Goal: Task Accomplishment & Management: Manage account settings

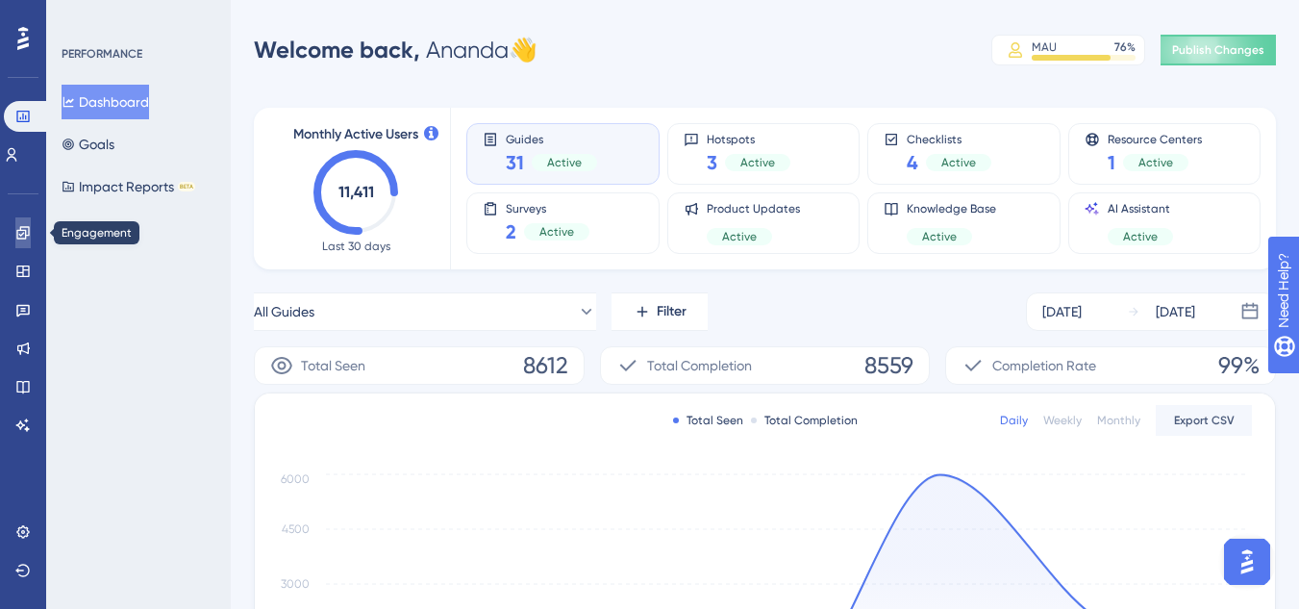
click at [31, 234] on link at bounding box center [22, 232] width 15 height 31
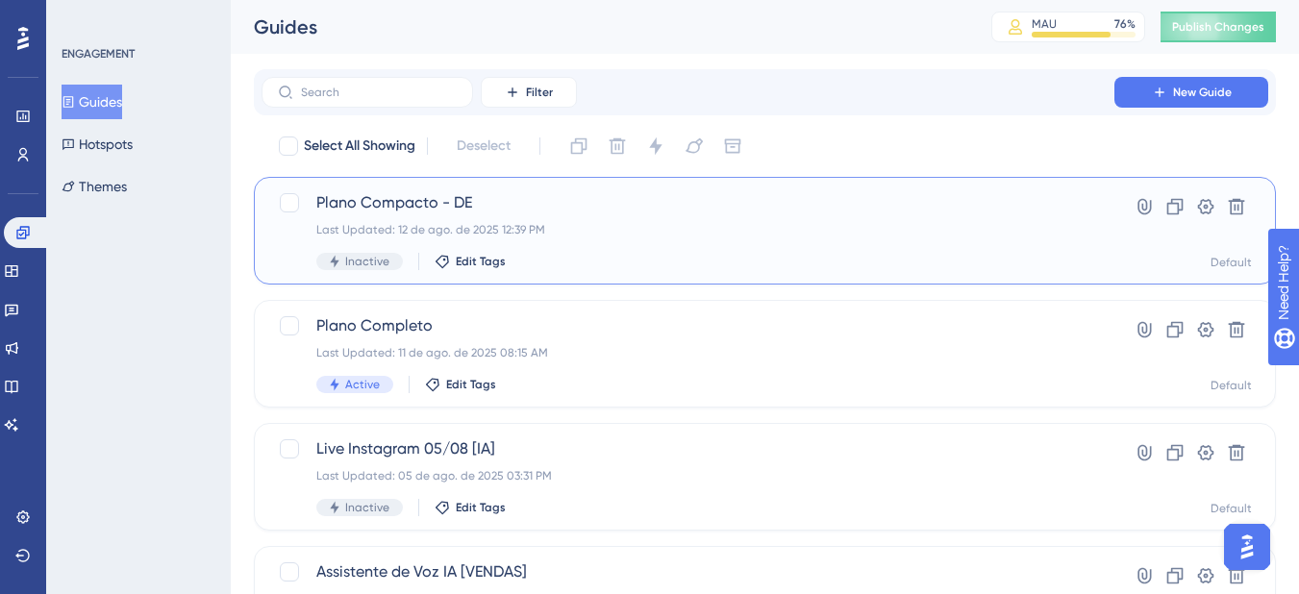
click at [567, 232] on div "Last Updated: 12 de ago. de 2025 12:39 PM" at bounding box center [687, 229] width 743 height 15
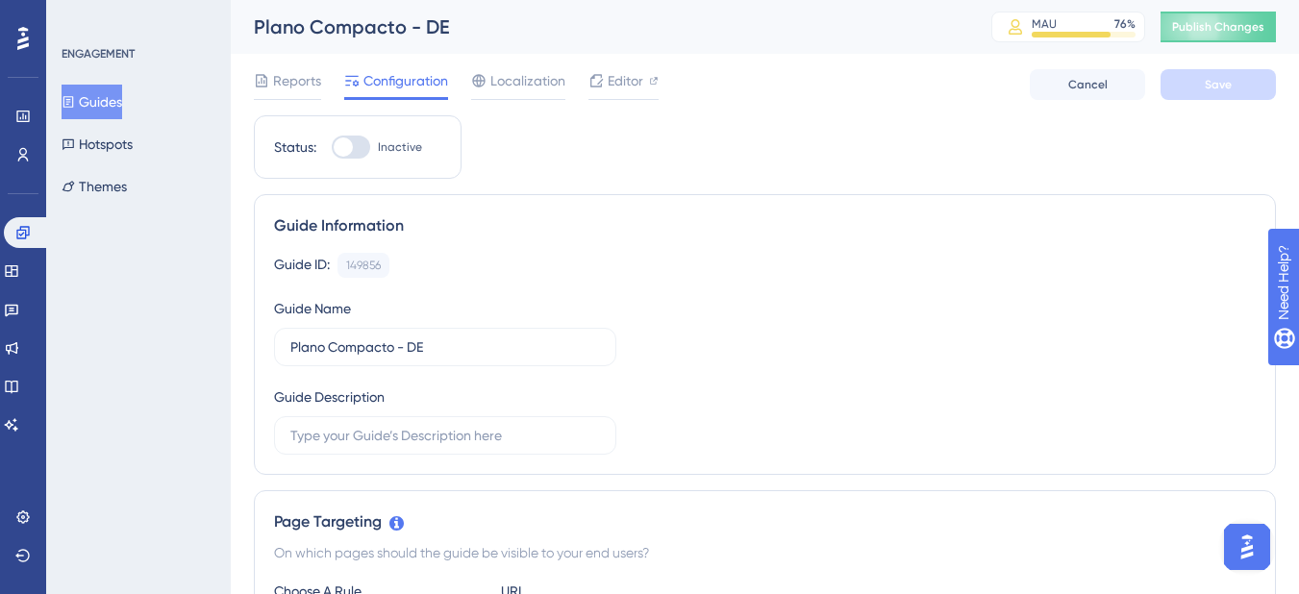
click at [356, 150] on div at bounding box center [351, 147] width 38 height 23
click at [332, 148] on input "Inactive" at bounding box center [331, 147] width 1 height 1
checkbox input "true"
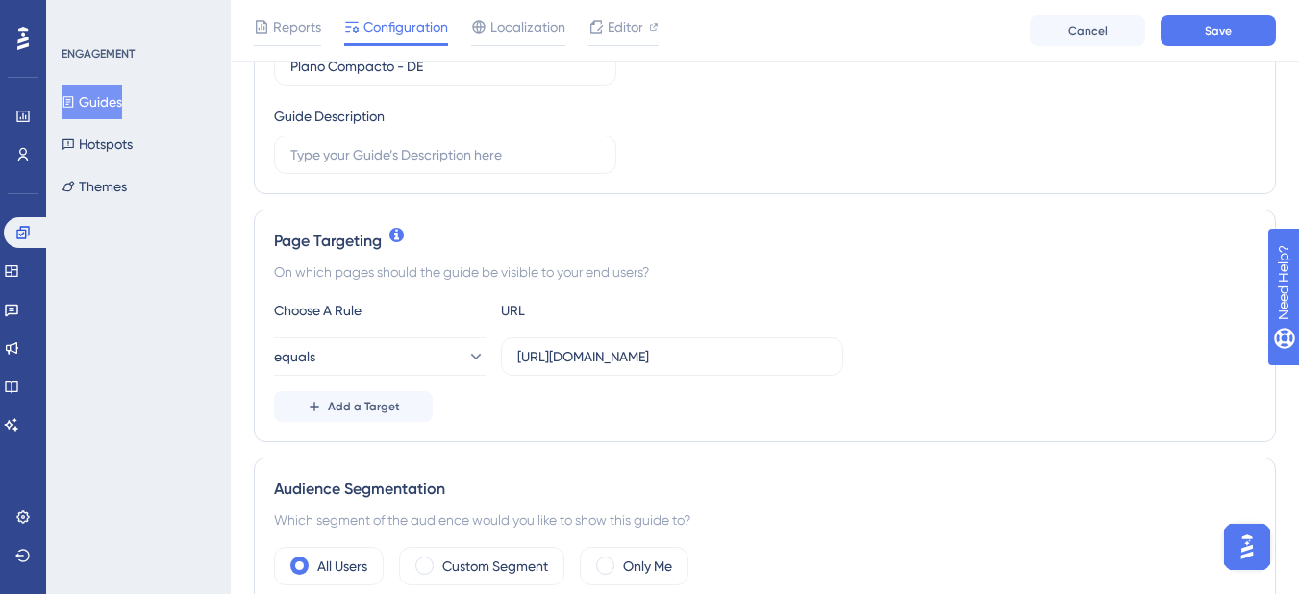
scroll to position [385, 0]
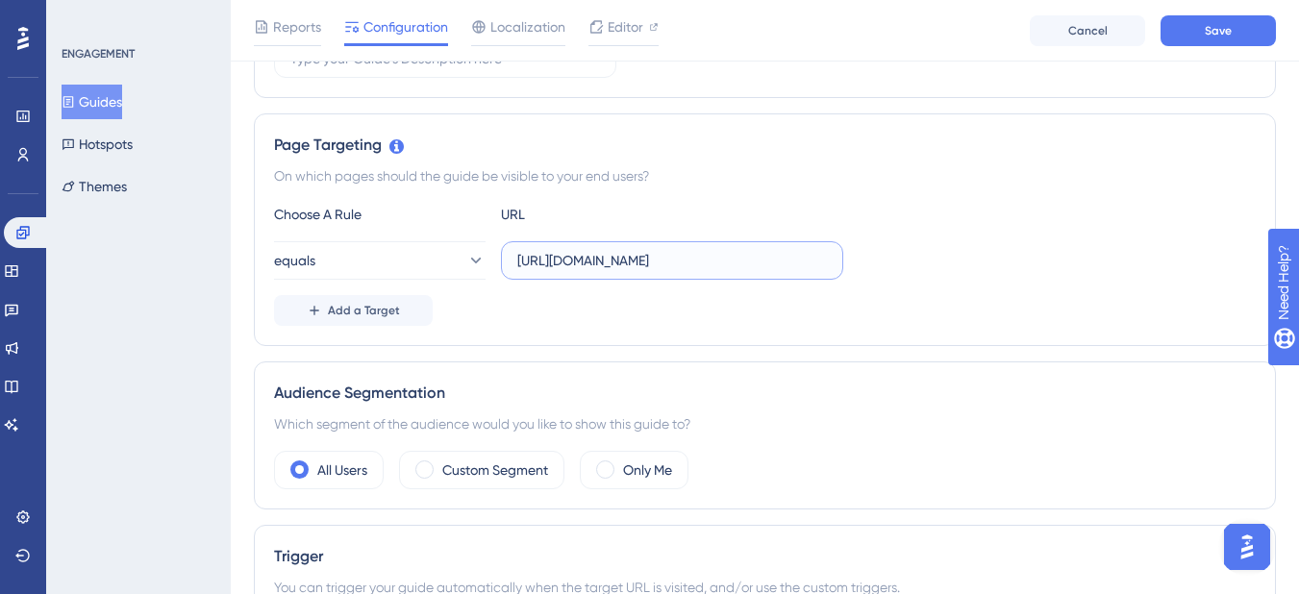
click at [720, 257] on input "https://app.dentaloffice.com.br/#/dashboard" at bounding box center [672, 260] width 310 height 21
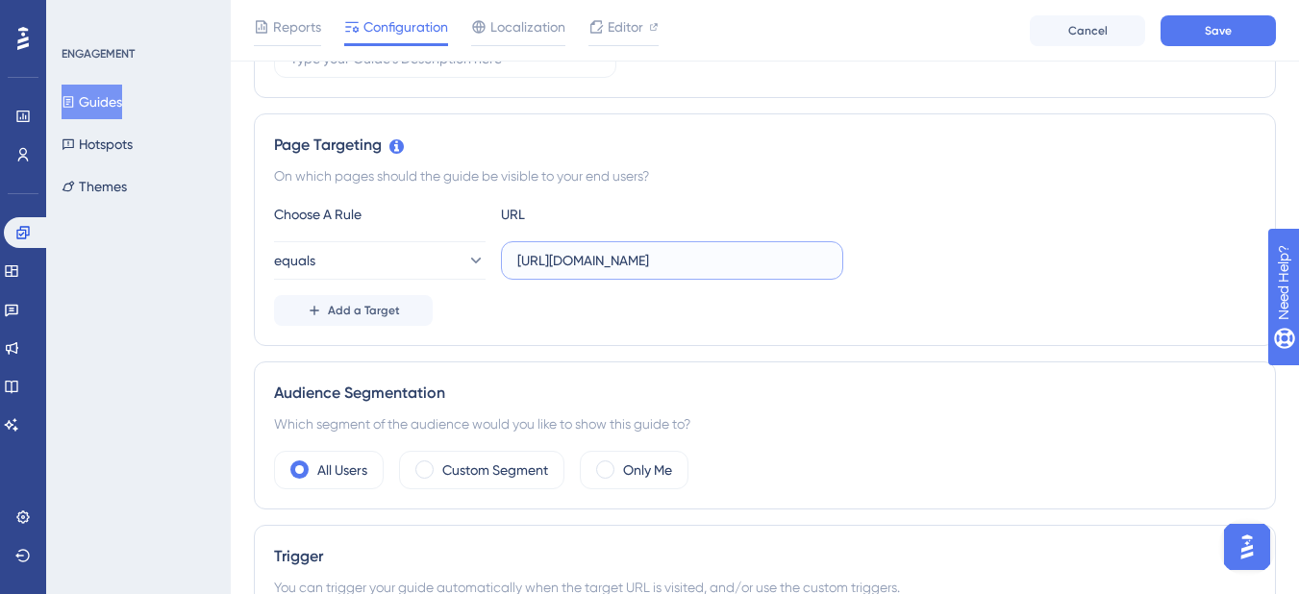
paste input "agenda"
type input "https://app.dentaloffice.com.br/#/agenda"
click at [861, 270] on div "equals https://app.dentaloffice.com.br/#/agenda" at bounding box center [765, 260] width 982 height 38
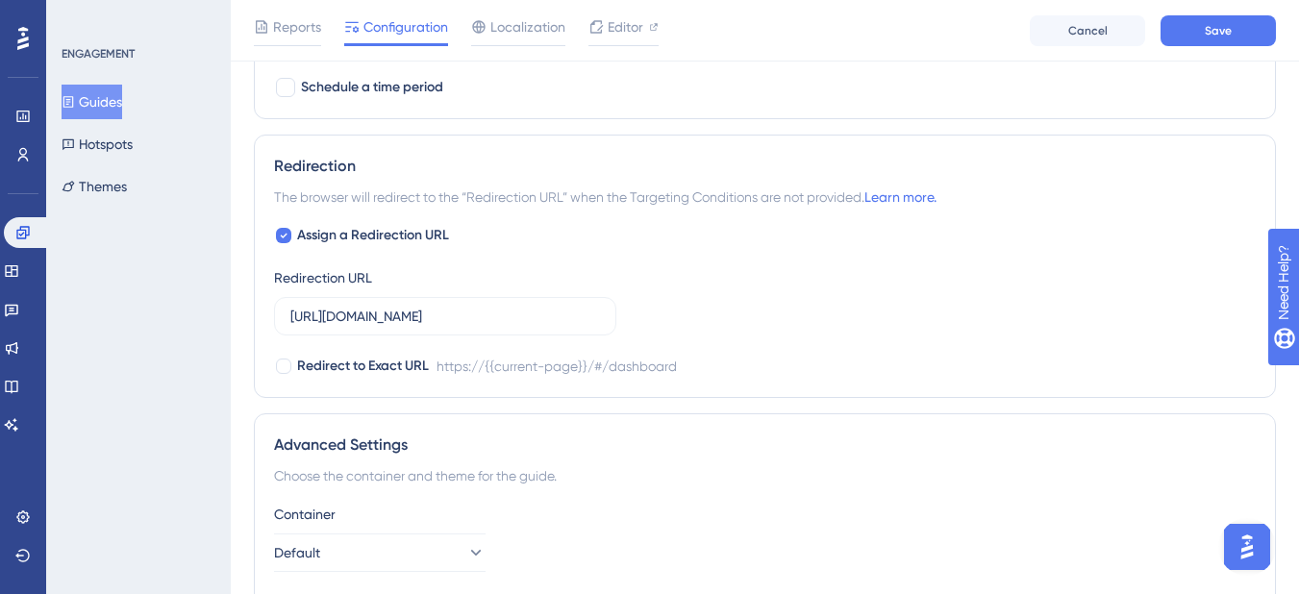
scroll to position [1442, 0]
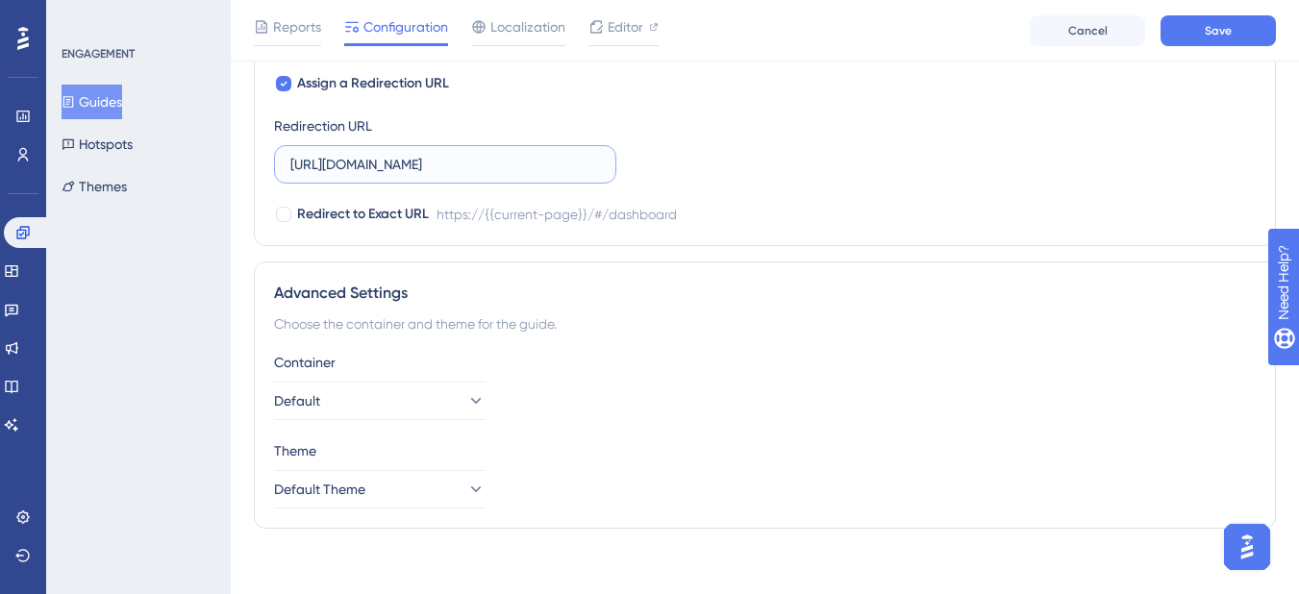
click at [509, 168] on input "https://app.dentaloffice.com.br/#/dashboard" at bounding box center [445, 164] width 310 height 21
paste input "agenda"
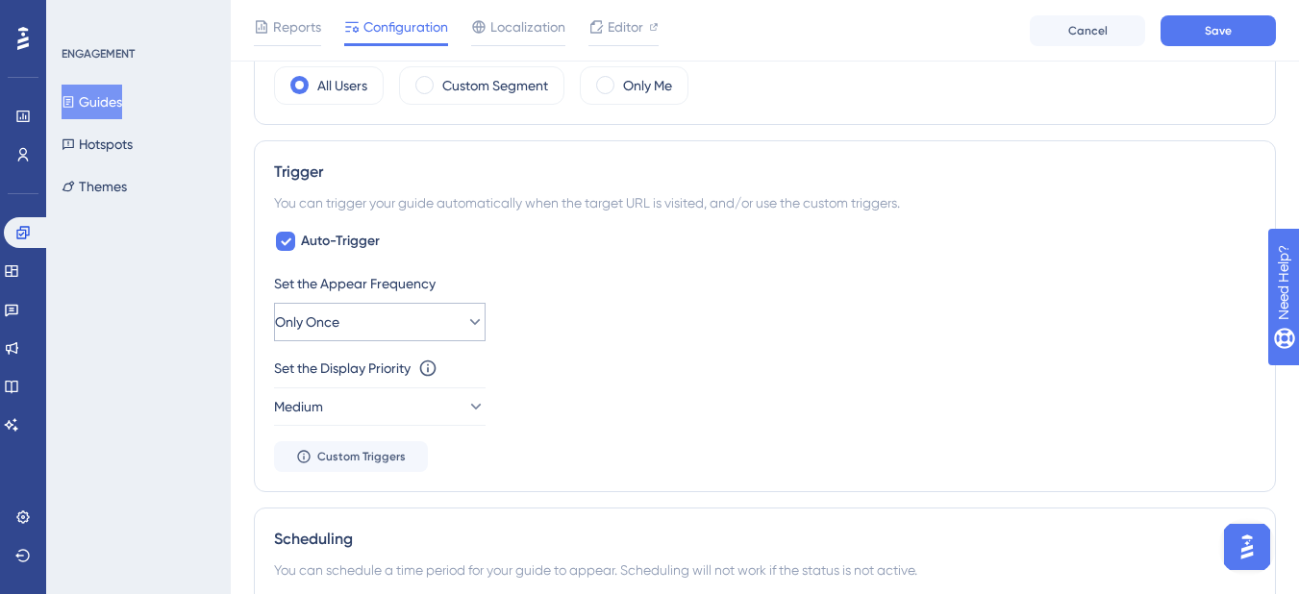
type input "https://app.dentaloffice.com.br/#/agenda"
click at [411, 315] on button "Only Once" at bounding box center [380, 322] width 212 height 38
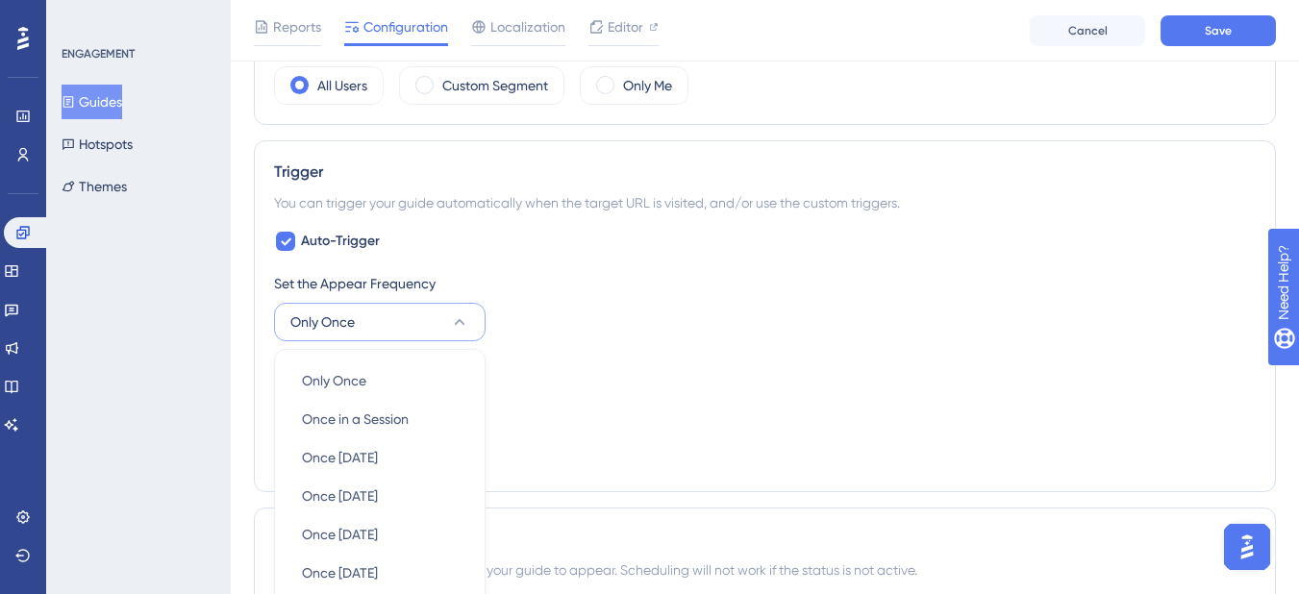
scroll to position [968, 0]
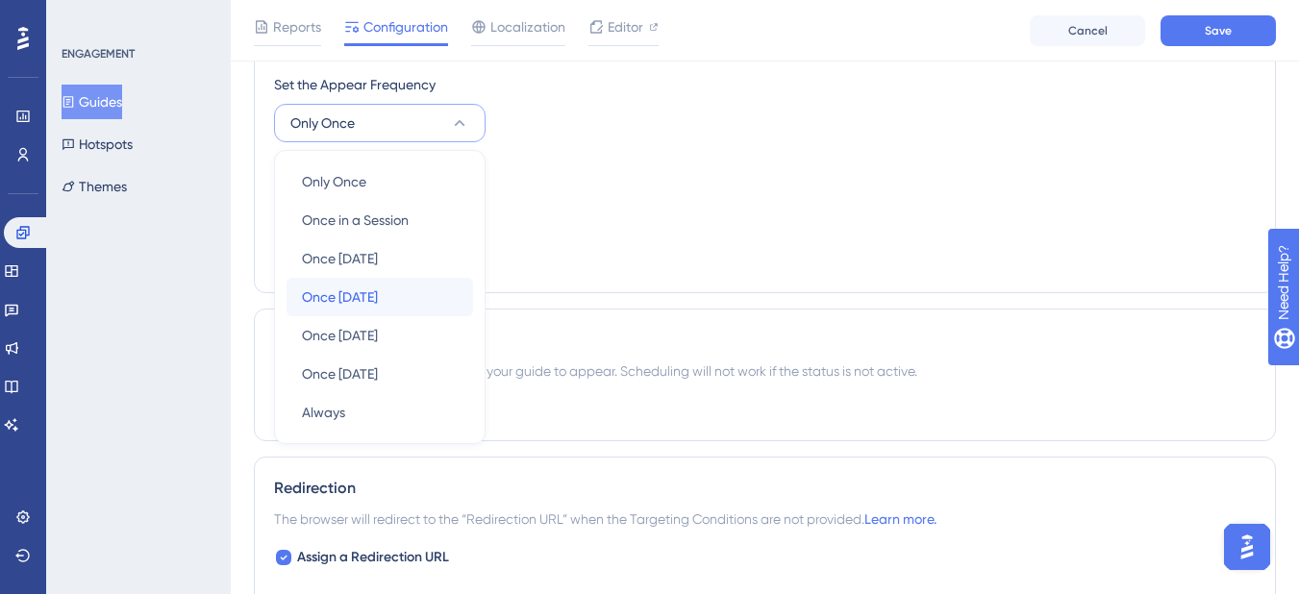
click at [425, 293] on div "Once in 7 days Once in 7 days" at bounding box center [380, 297] width 156 height 38
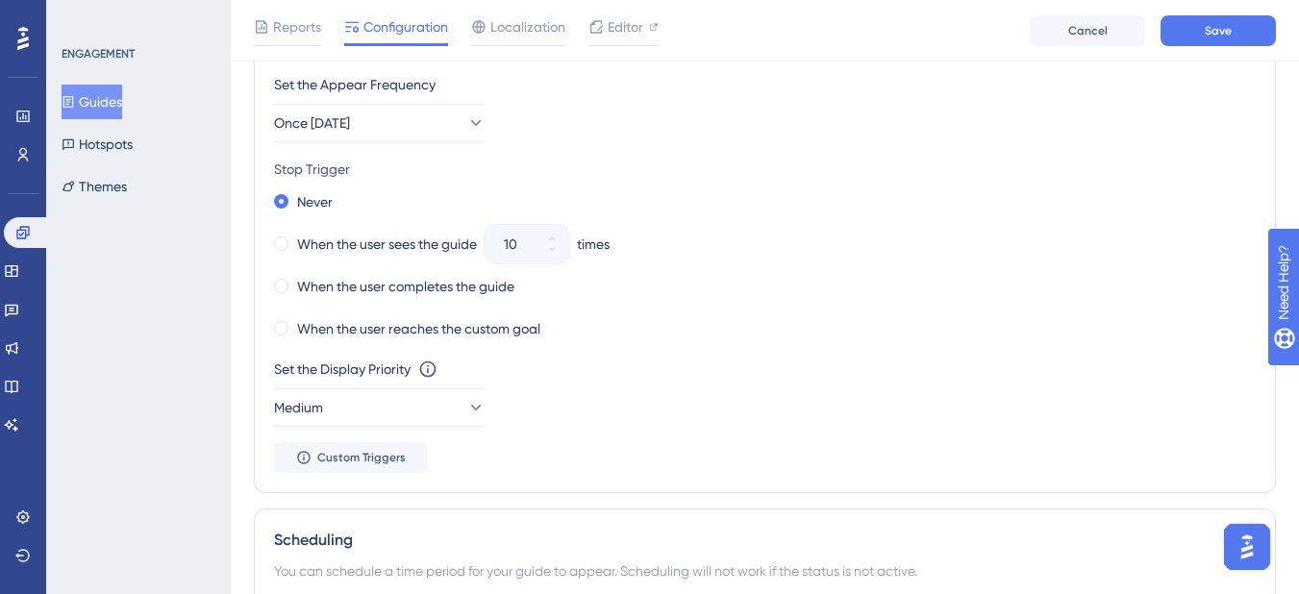
click at [614, 113] on div "Set the Appear Frequency Once in 7 days" at bounding box center [765, 107] width 982 height 69
click at [277, 285] on span at bounding box center [281, 286] width 14 height 14
click at [294, 282] on input "radio" at bounding box center [294, 282] width 0 height 0
click at [278, 197] on span at bounding box center [281, 201] width 14 height 14
click at [294, 197] on input "radio" at bounding box center [294, 197] width 0 height 0
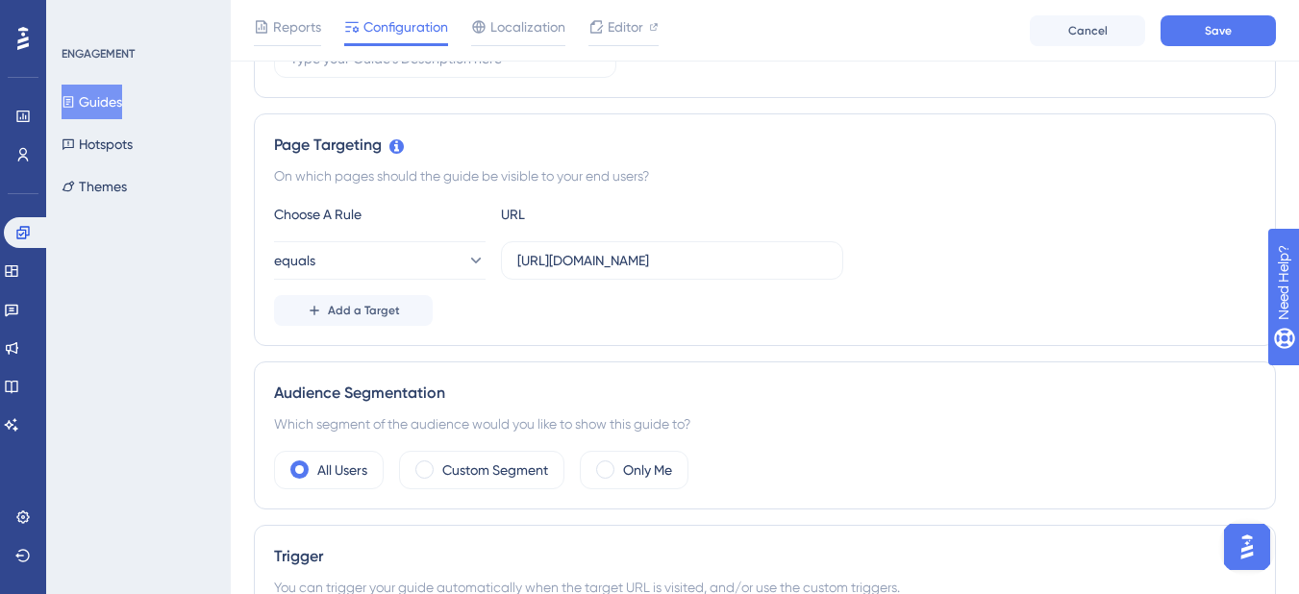
scroll to position [481, 0]
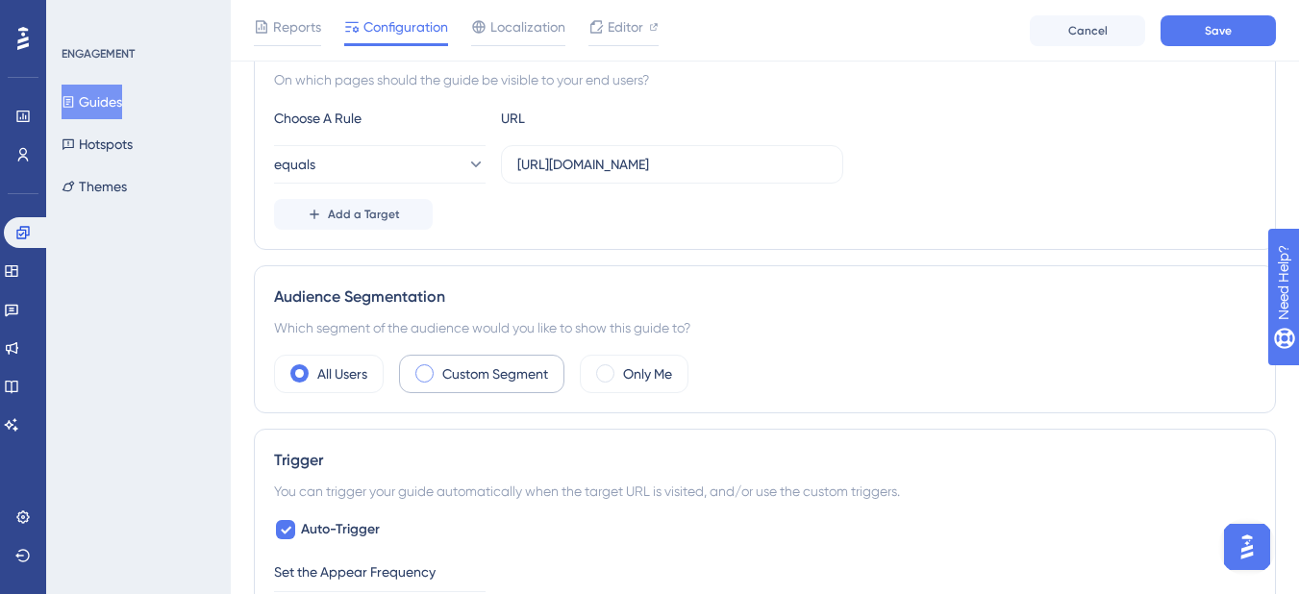
click at [432, 367] on span at bounding box center [424, 373] width 18 height 18
click at [439, 367] on input "radio" at bounding box center [439, 367] width 0 height 0
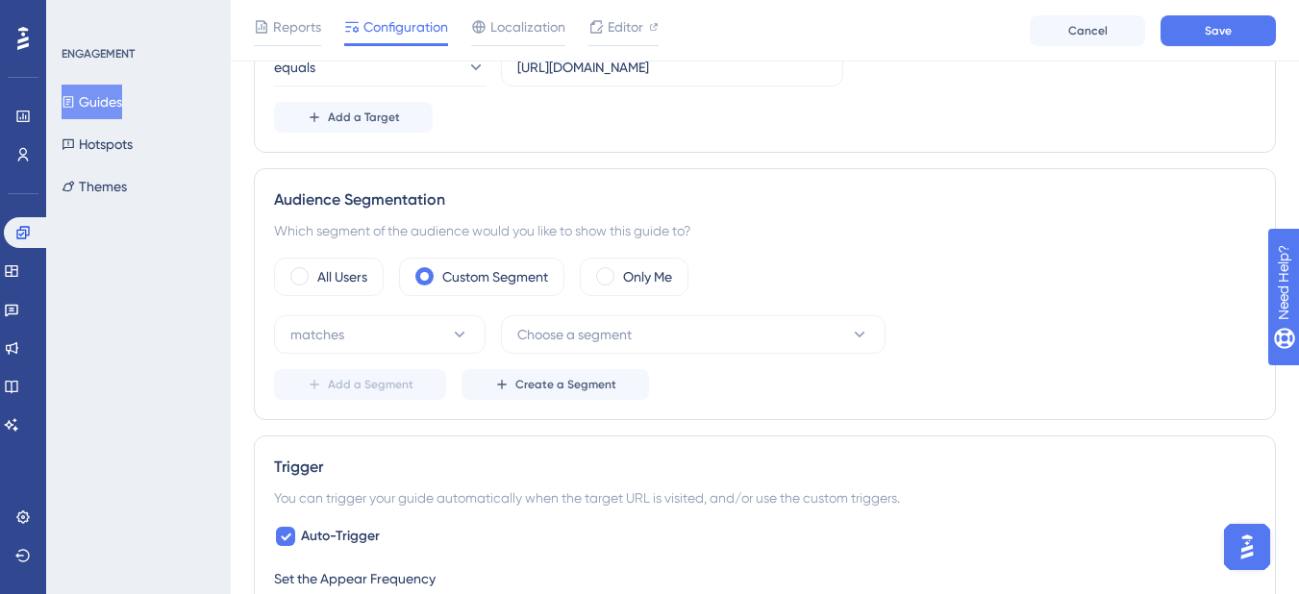
scroll to position [673, 0]
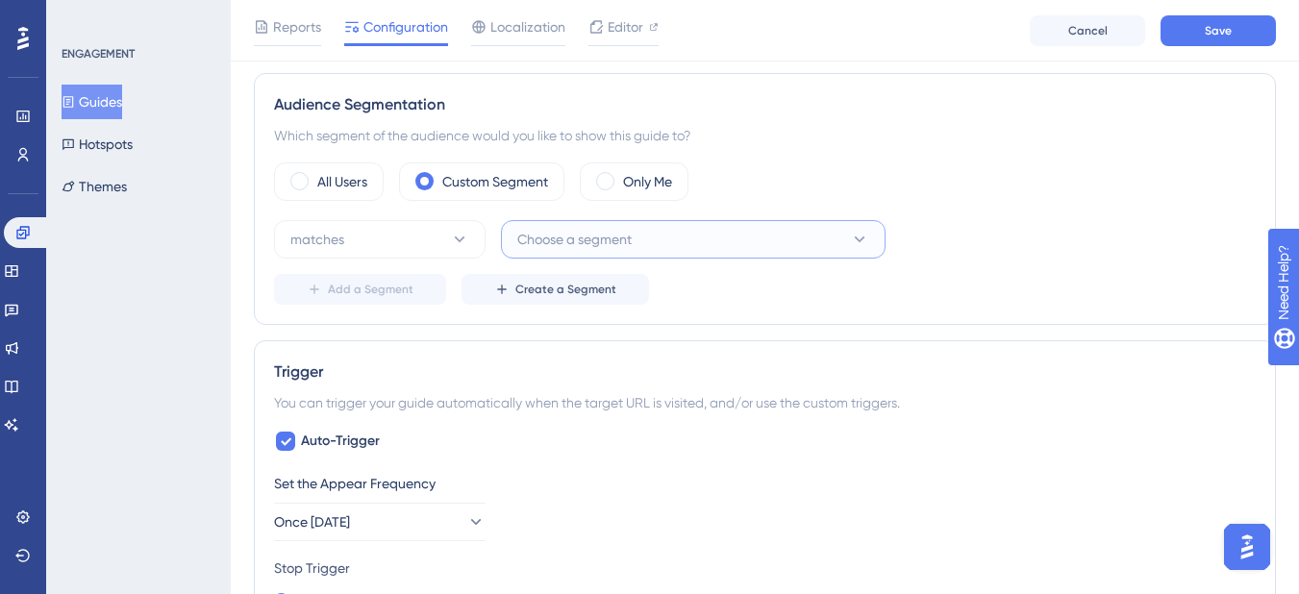
click at [564, 237] on span "Choose a segment" at bounding box center [574, 239] width 114 height 23
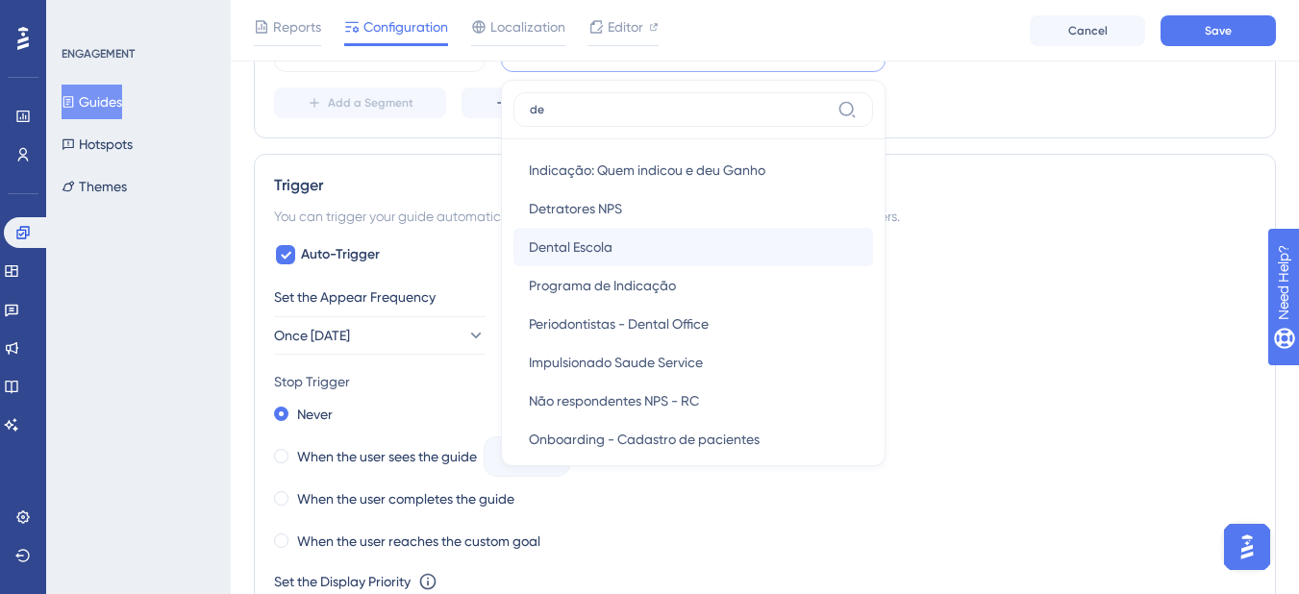
scroll to position [827, 0]
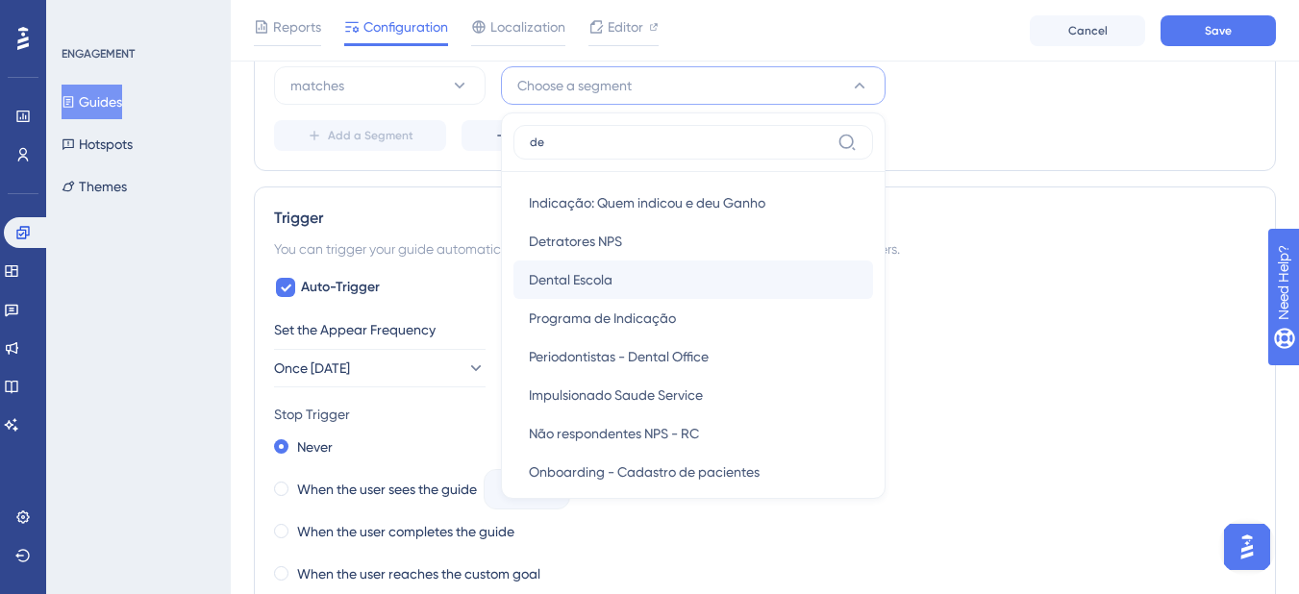
type input "de"
click at [651, 279] on div "Dental Escola Dental Escola" at bounding box center [693, 280] width 329 height 38
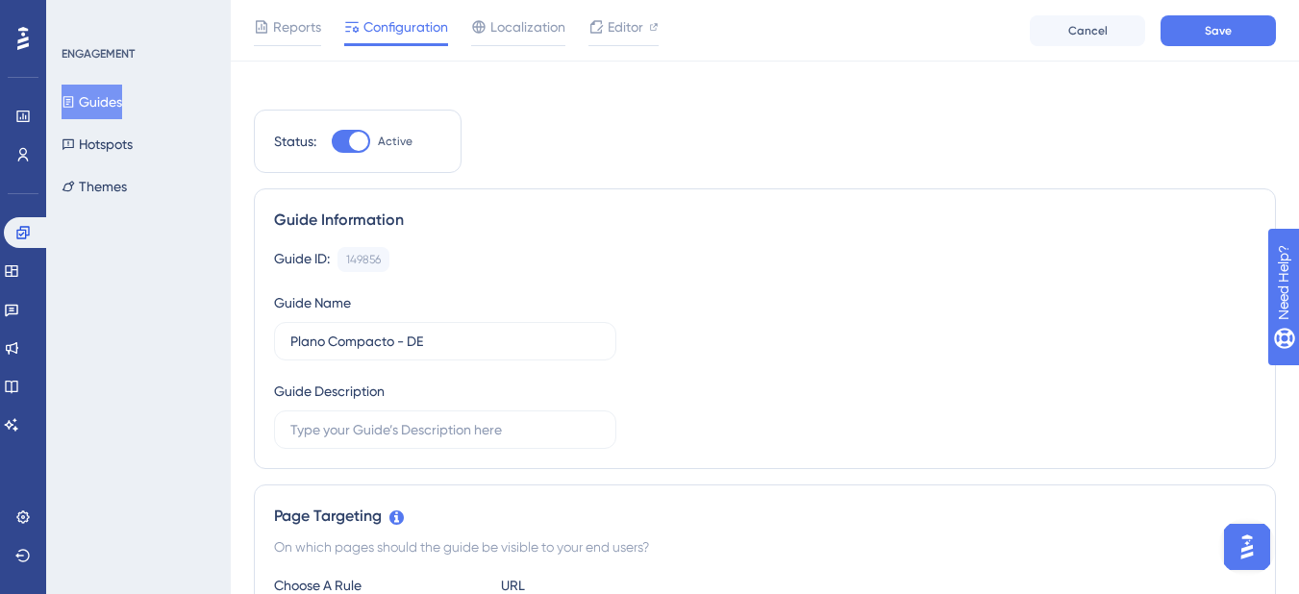
scroll to position [0, 0]
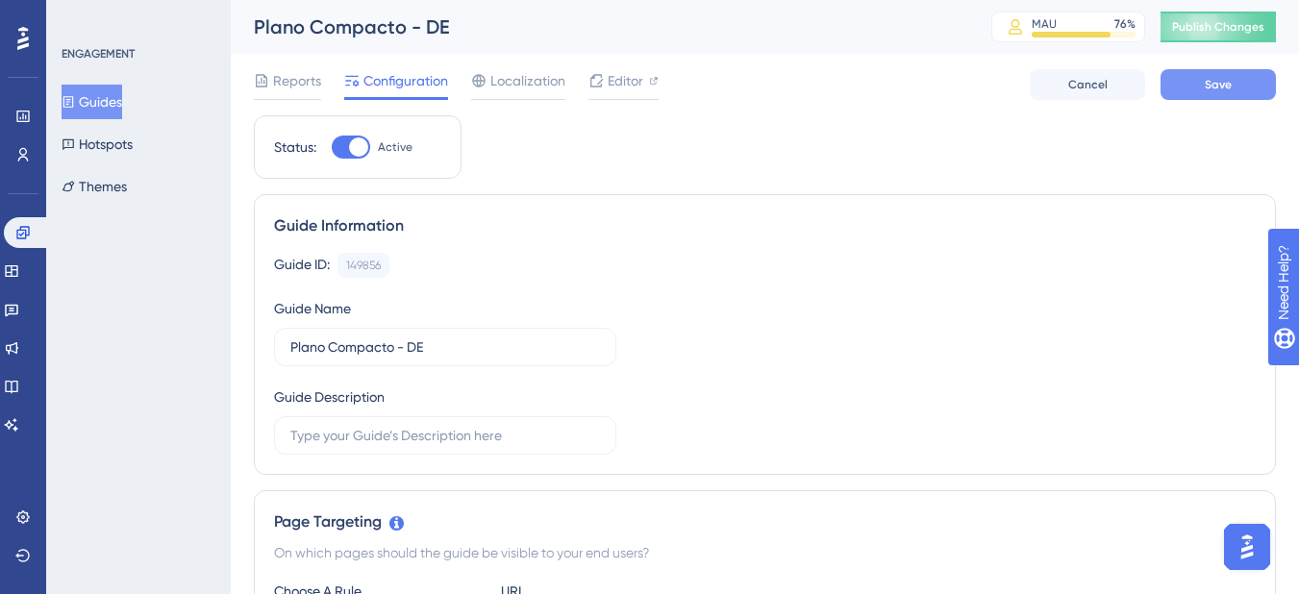
click at [1205, 74] on button "Save" at bounding box center [1218, 84] width 115 height 31
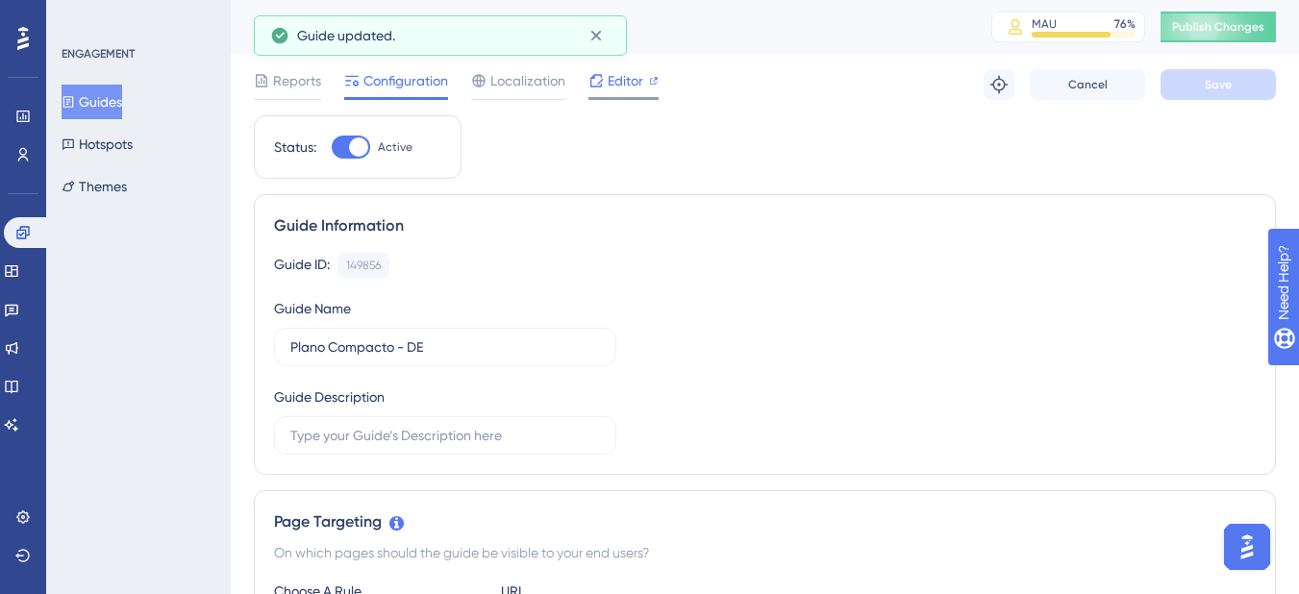
click at [641, 75] on span "Editor" at bounding box center [626, 80] width 36 height 23
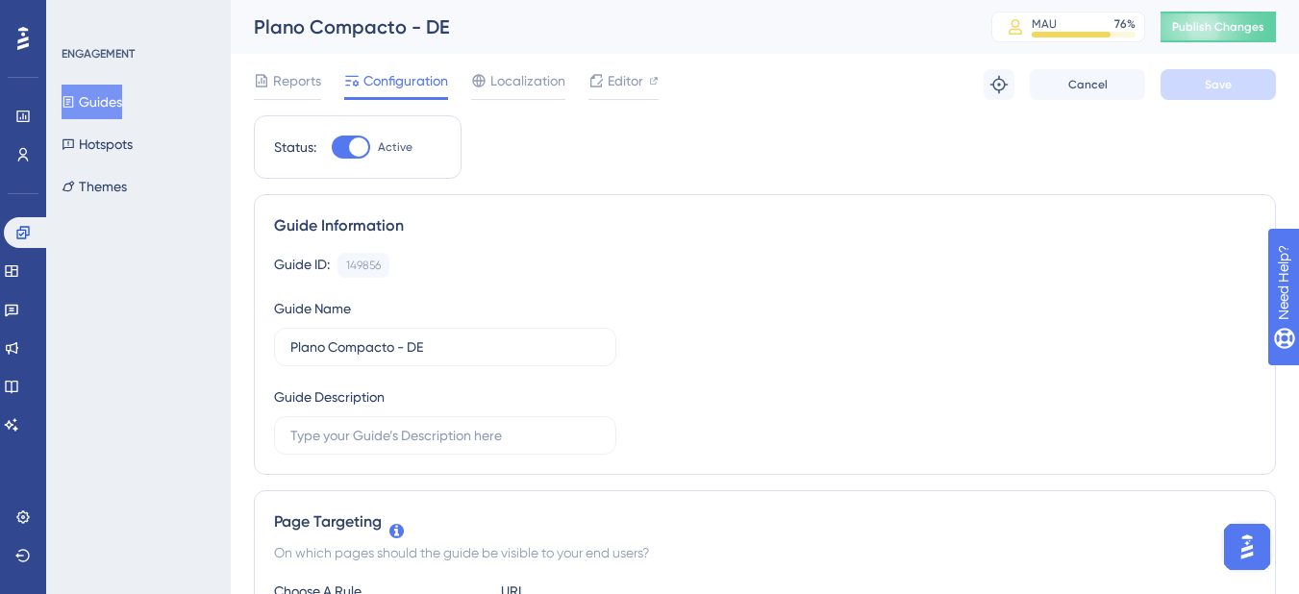
click at [356, 141] on div at bounding box center [358, 147] width 19 height 19
click at [332, 147] on input "Active" at bounding box center [331, 147] width 1 height 1
checkbox input "false"
click at [1202, 85] on button "Save" at bounding box center [1218, 84] width 115 height 31
click at [31, 152] on link at bounding box center [22, 154] width 15 height 31
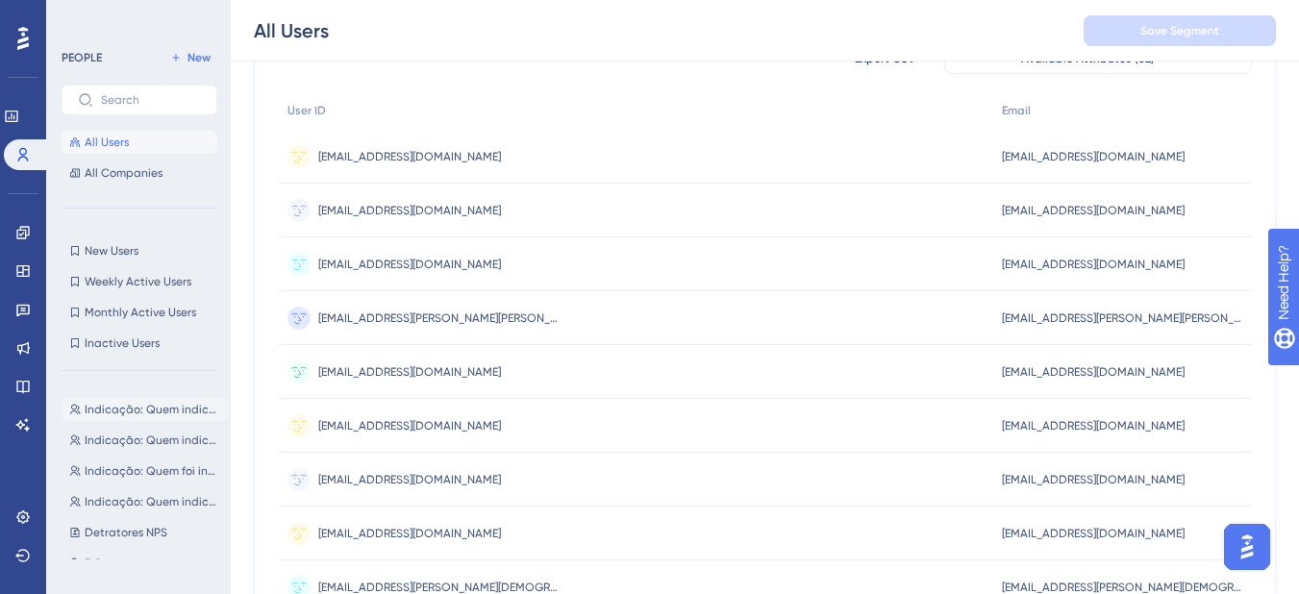
scroll to position [192, 0]
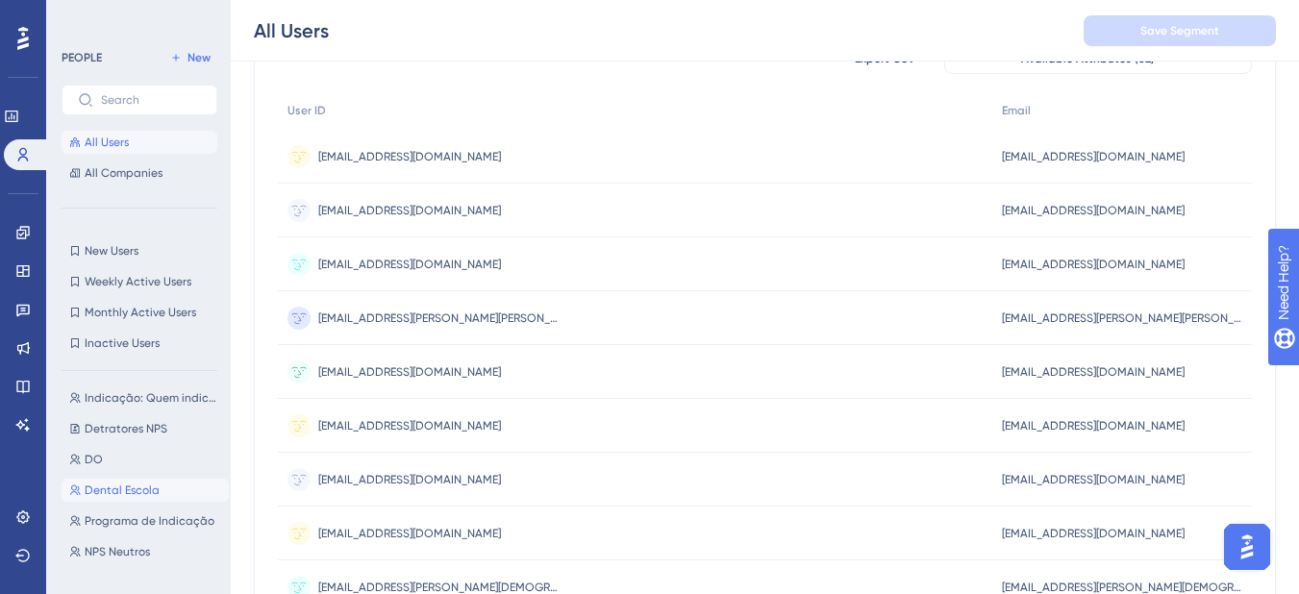
click at [181, 488] on button "Dental Escola Dental Escola" at bounding box center [145, 490] width 167 height 23
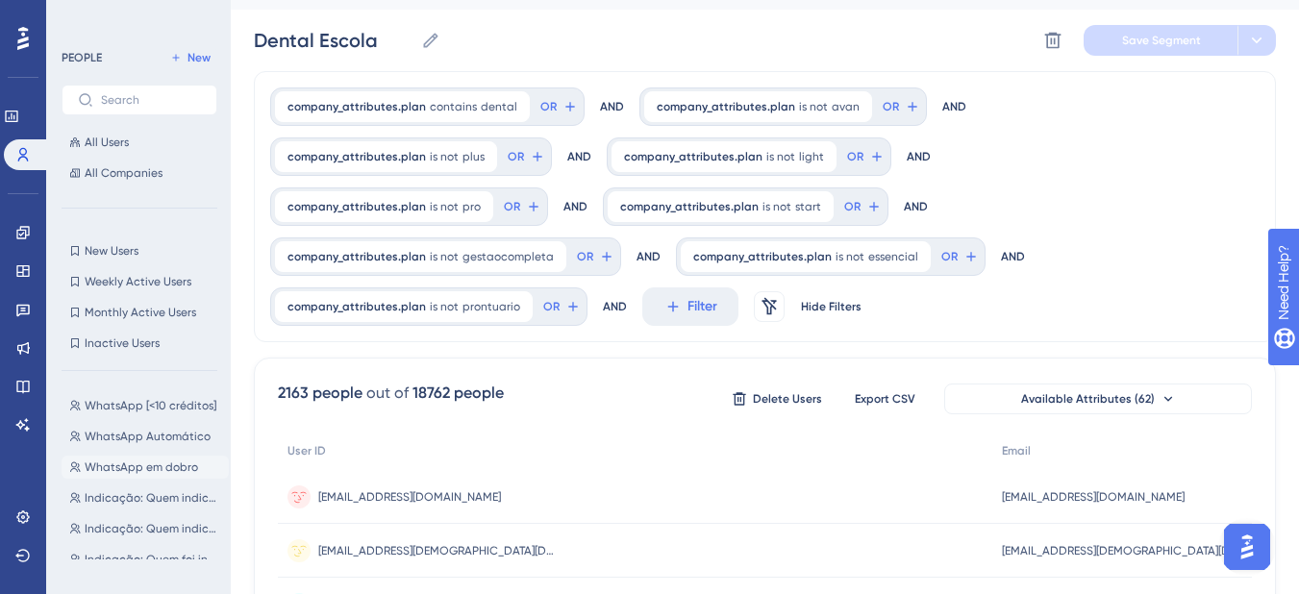
scroll to position [288, 0]
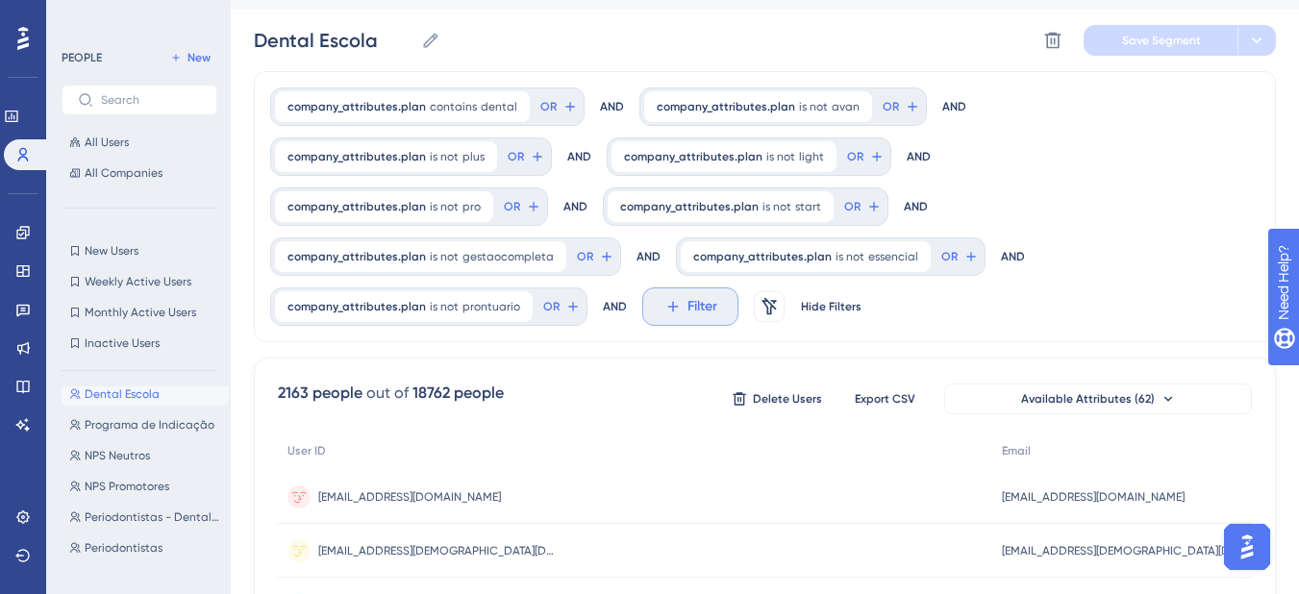
click at [739, 288] on button "Filter" at bounding box center [690, 307] width 96 height 38
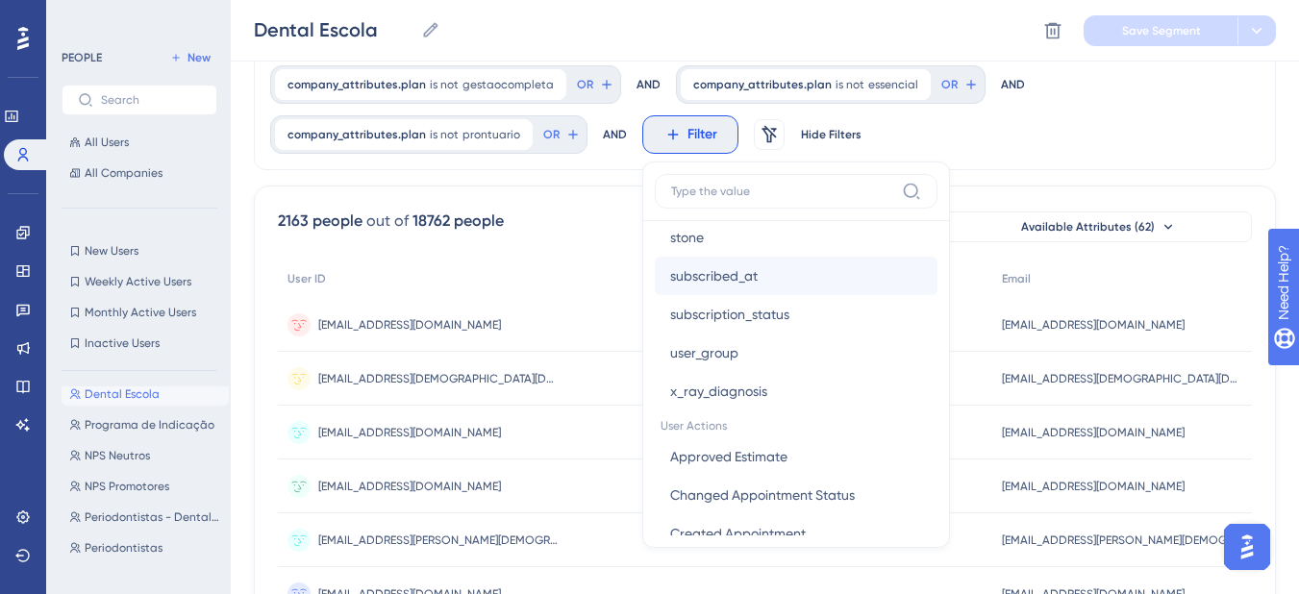
scroll to position [2019, 0]
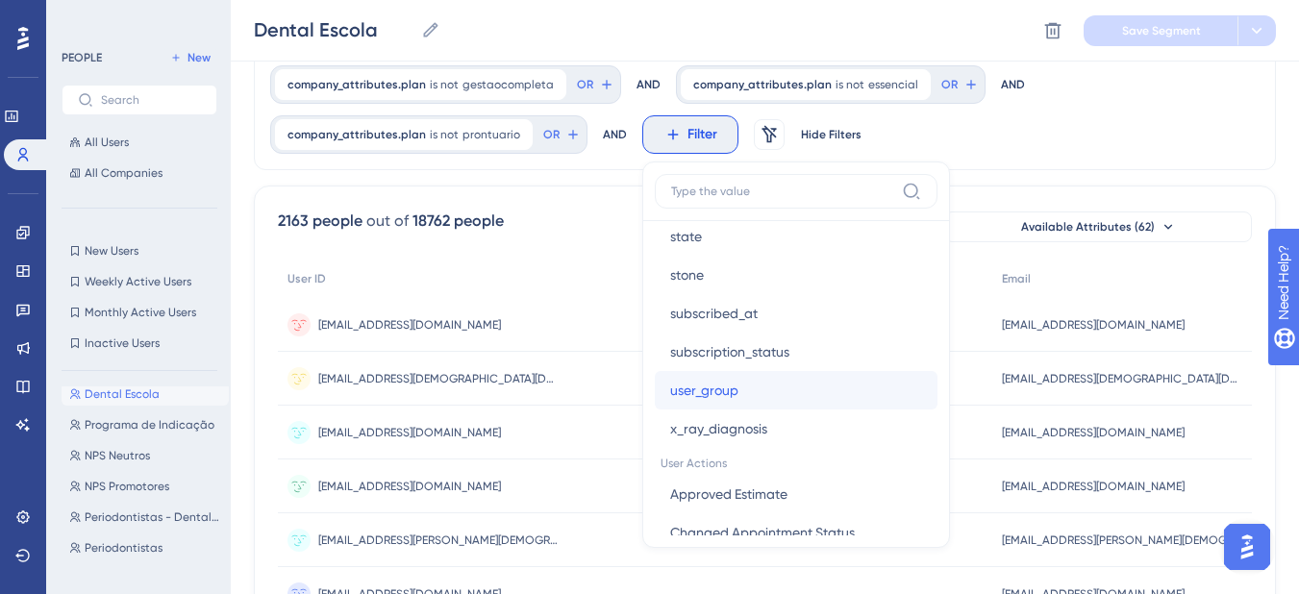
click at [739, 379] on span "user_group" at bounding box center [704, 390] width 68 height 23
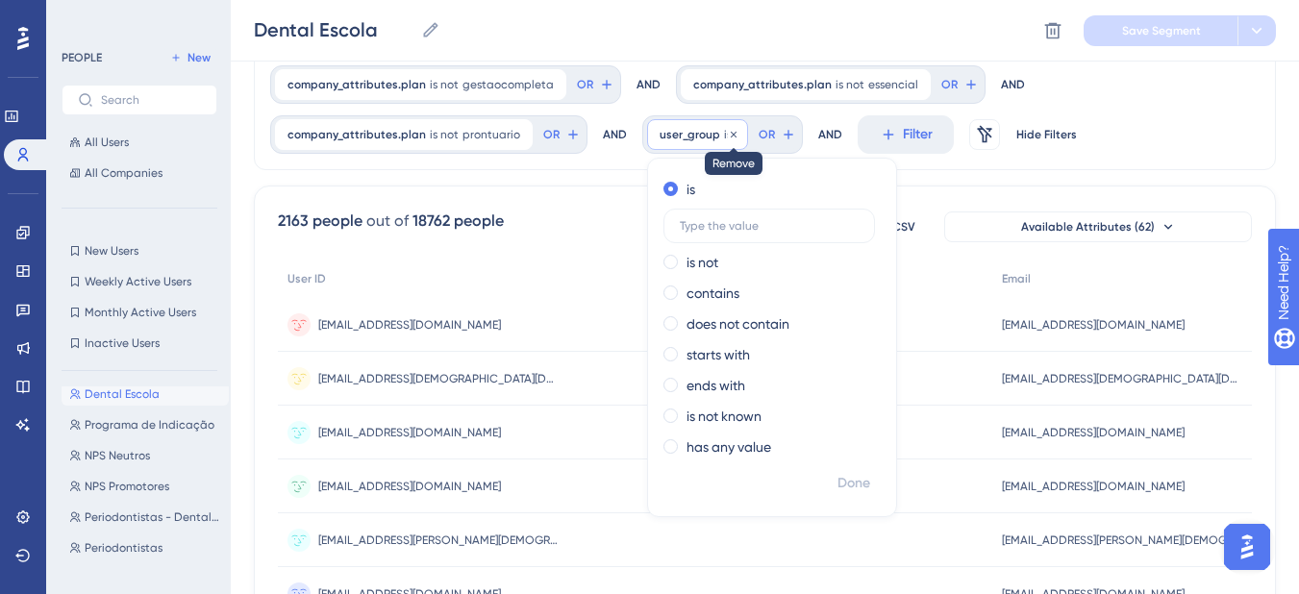
click at [737, 131] on icon at bounding box center [734, 134] width 6 height 6
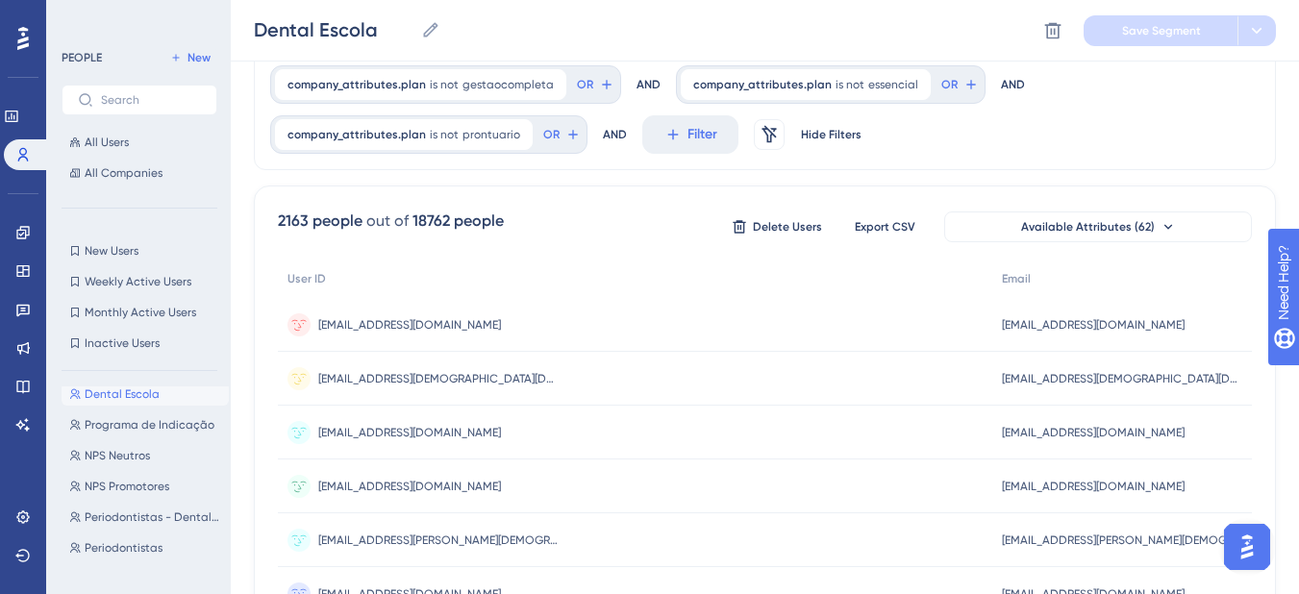
scroll to position [0, 0]
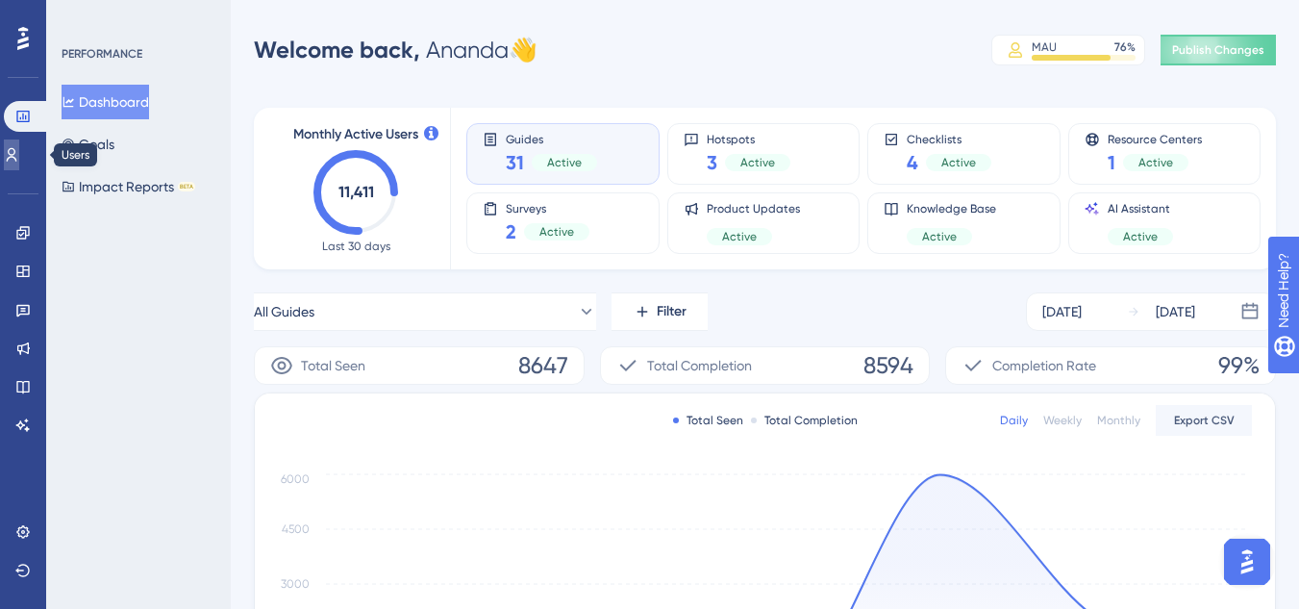
click at [19, 147] on icon at bounding box center [11, 154] width 15 height 15
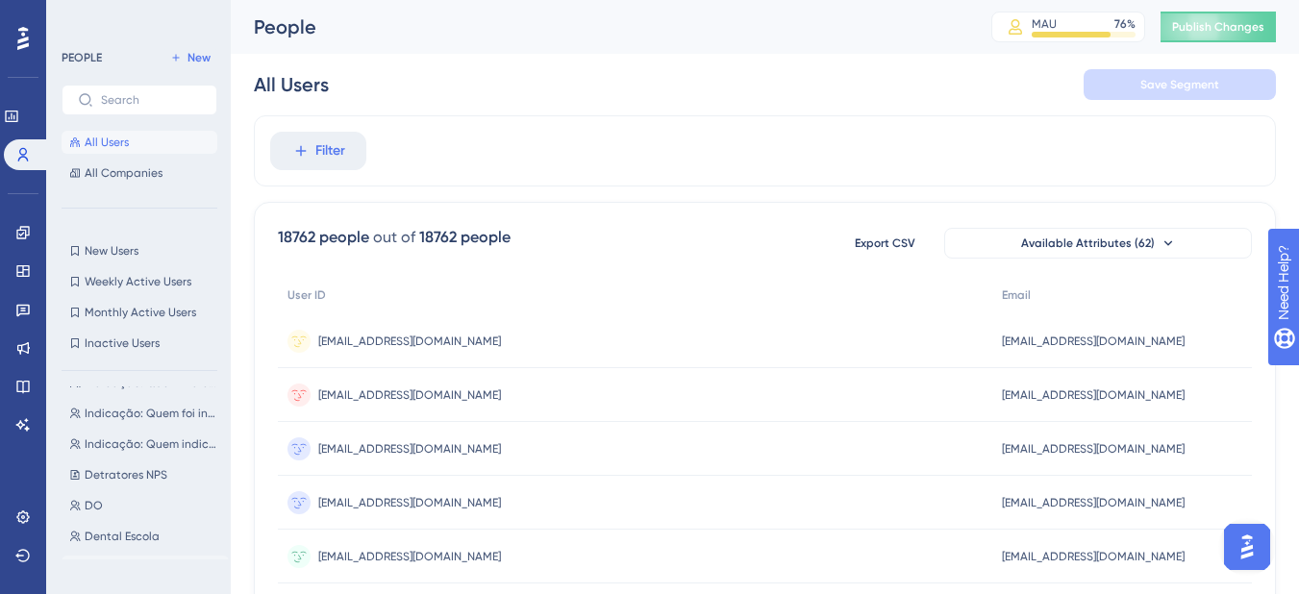
scroll to position [192, 0]
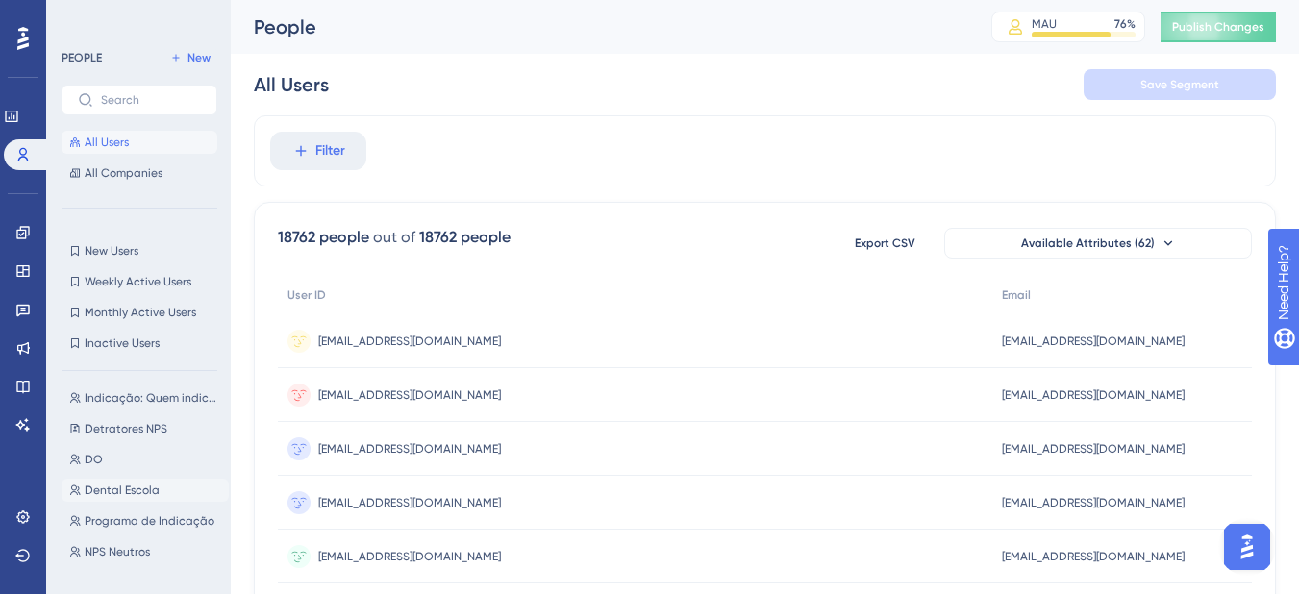
click at [152, 492] on span "Dental Escola" at bounding box center [122, 490] width 75 height 15
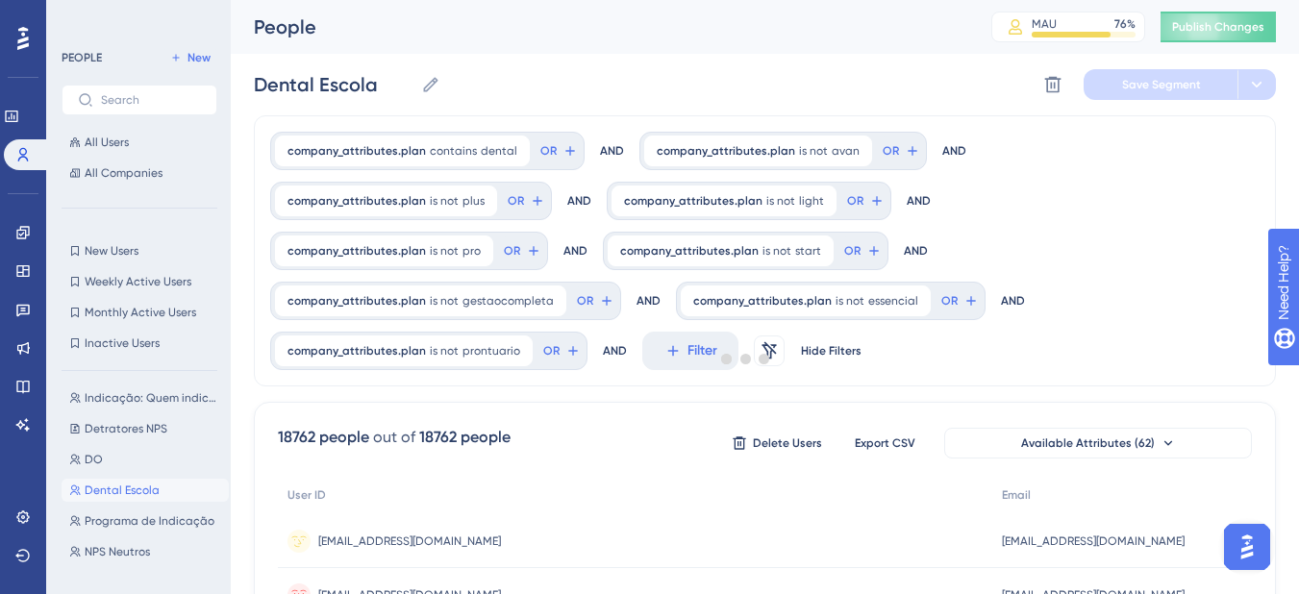
scroll to position [0, 0]
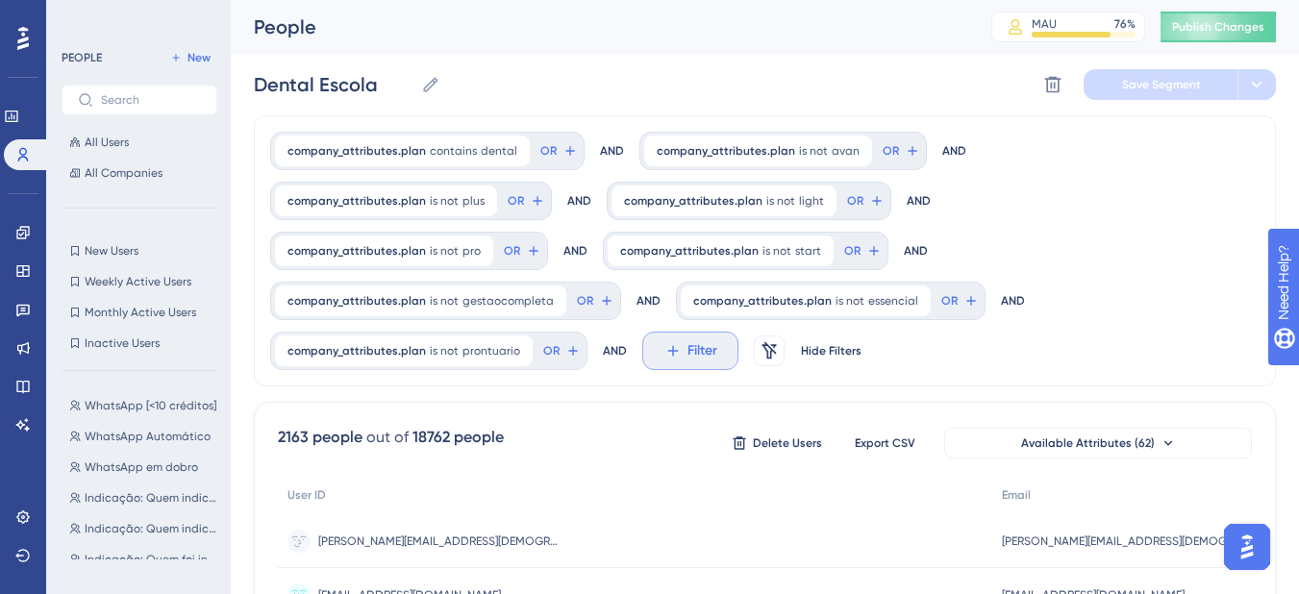
click at [739, 332] on button "Filter" at bounding box center [690, 351] width 96 height 38
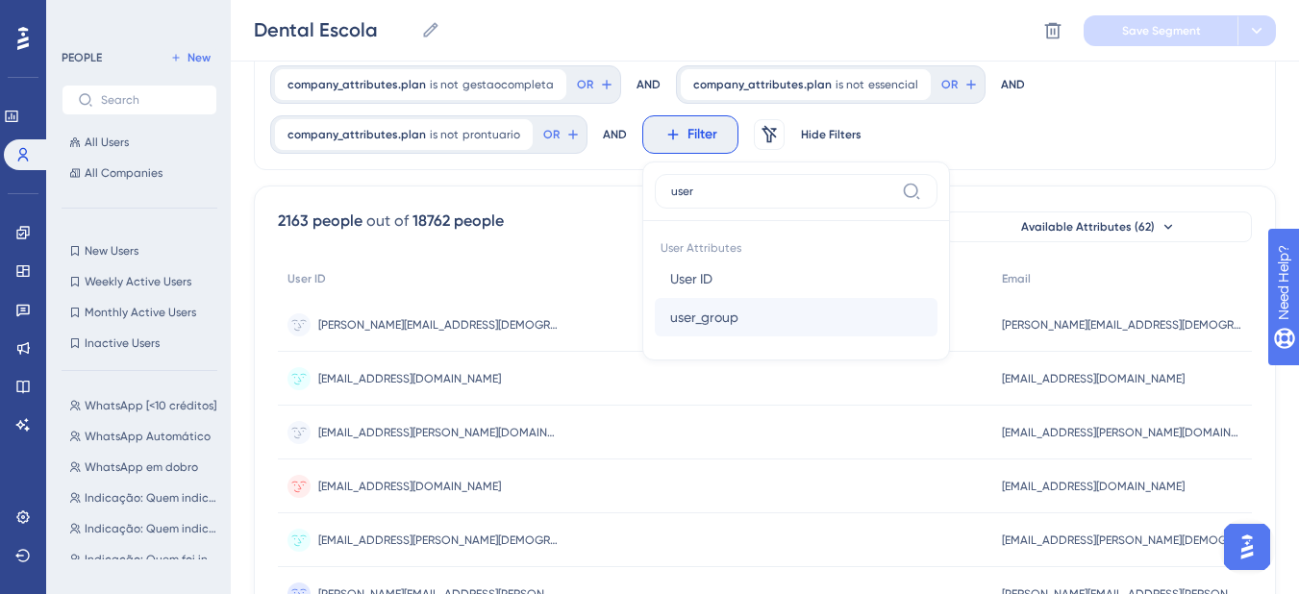
type input "user"
click at [938, 298] on button "user_group user_group" at bounding box center [796, 317] width 283 height 38
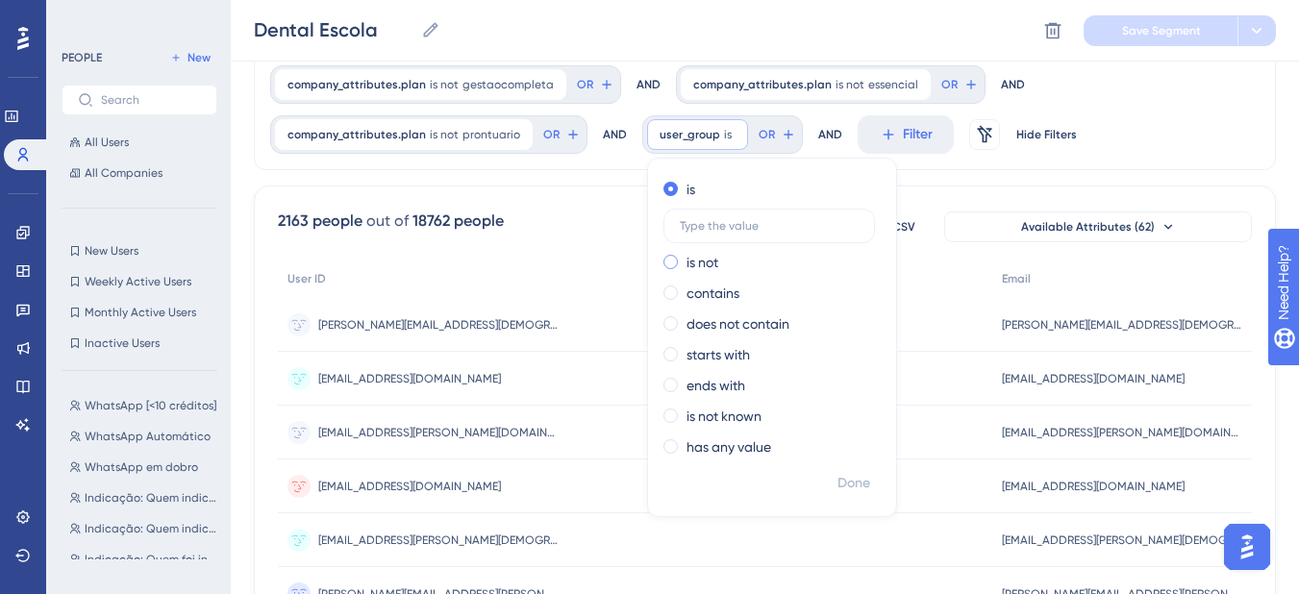
click at [678, 255] on span at bounding box center [671, 262] width 14 height 14
click at [684, 258] on input "radio" at bounding box center [684, 258] width 0 height 0
click at [859, 250] on input "text" at bounding box center [769, 256] width 179 height 13
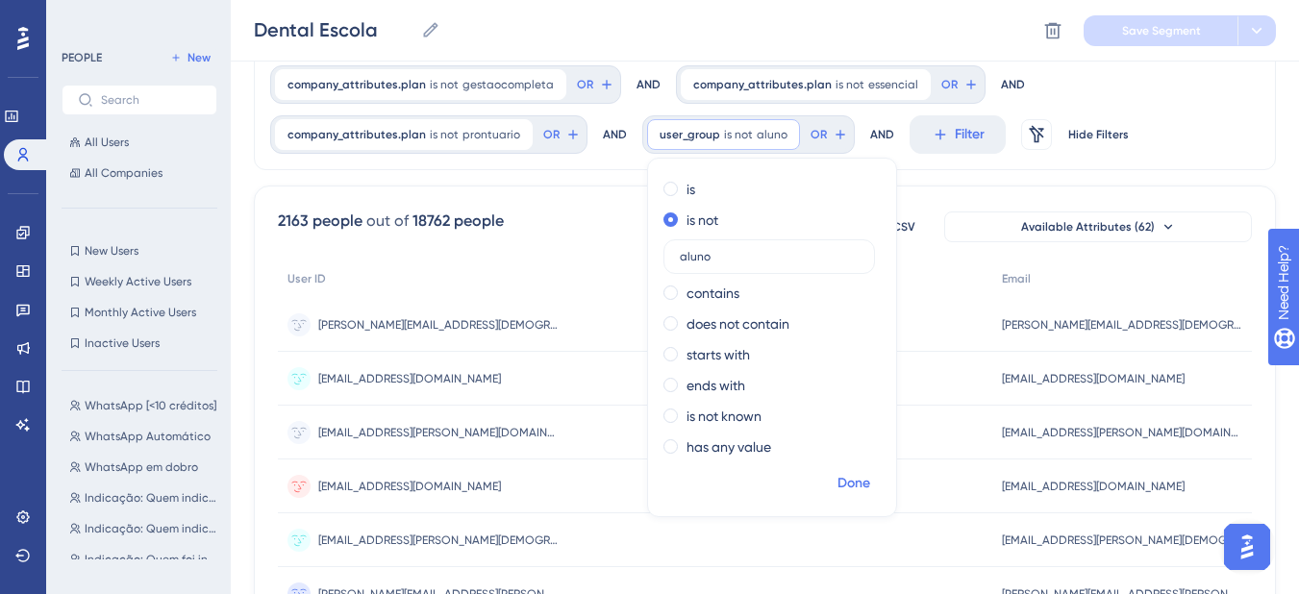
type input "aluno"
click at [870, 472] on span "Done" at bounding box center [854, 483] width 33 height 23
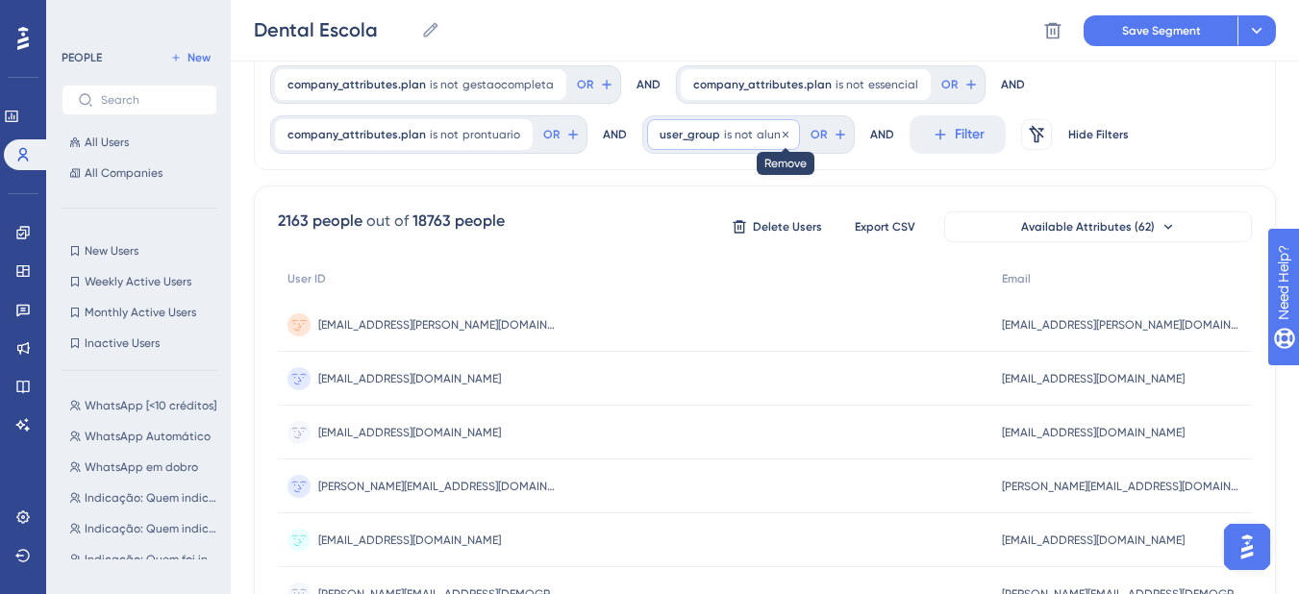
click at [791, 129] on icon at bounding box center [786, 135] width 12 height 12
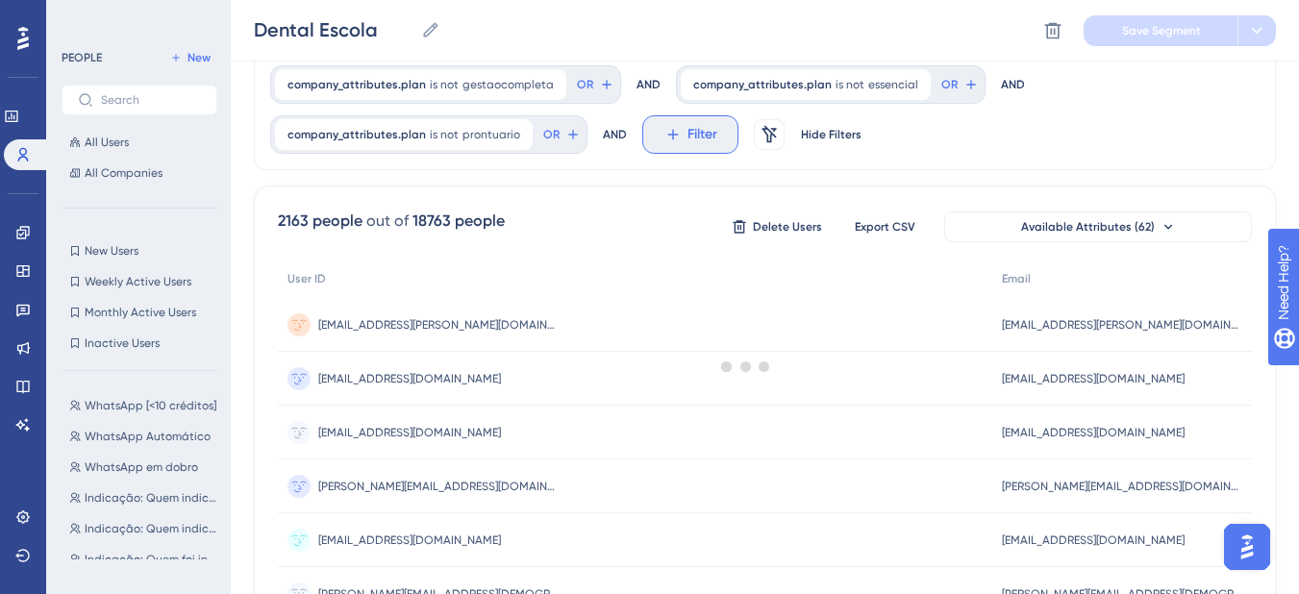
click at [717, 123] on span "Filter" at bounding box center [703, 134] width 30 height 23
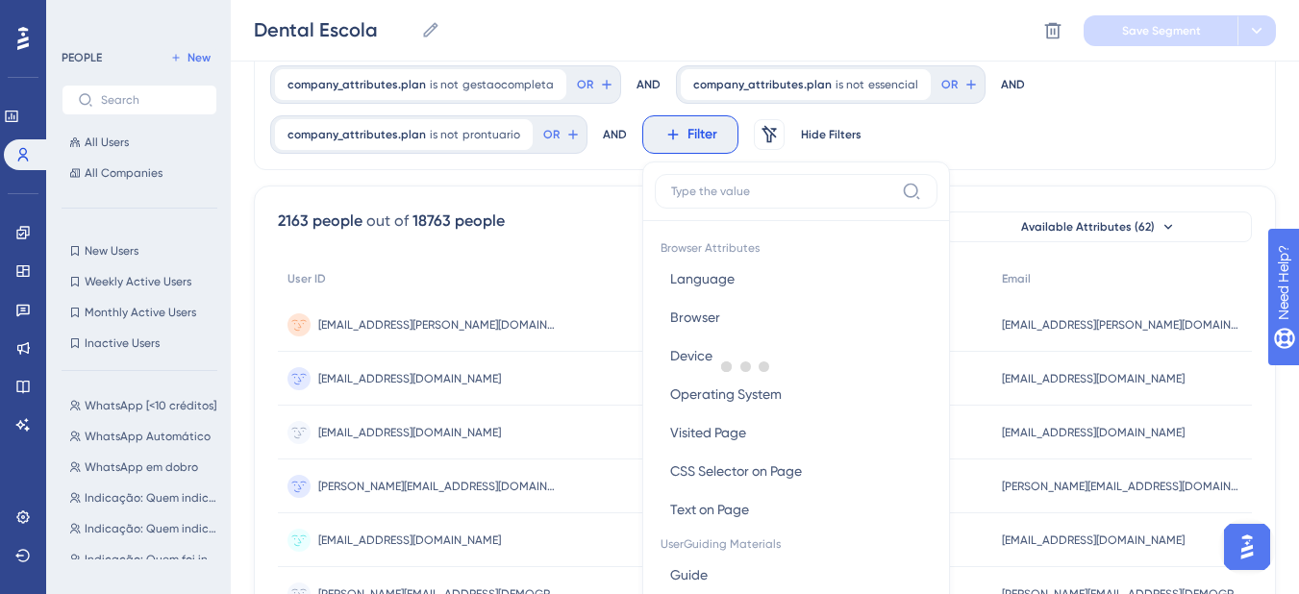
scroll to position [281, 0]
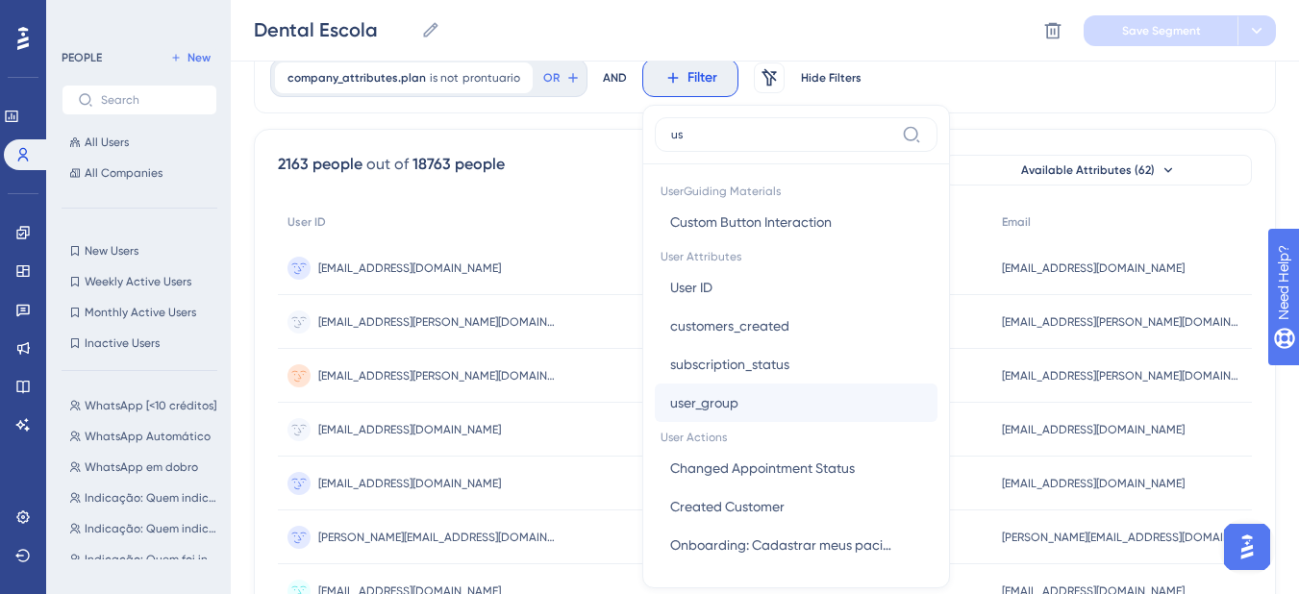
type input "us"
click at [938, 384] on button "user_group user_group" at bounding box center [796, 403] width 283 height 38
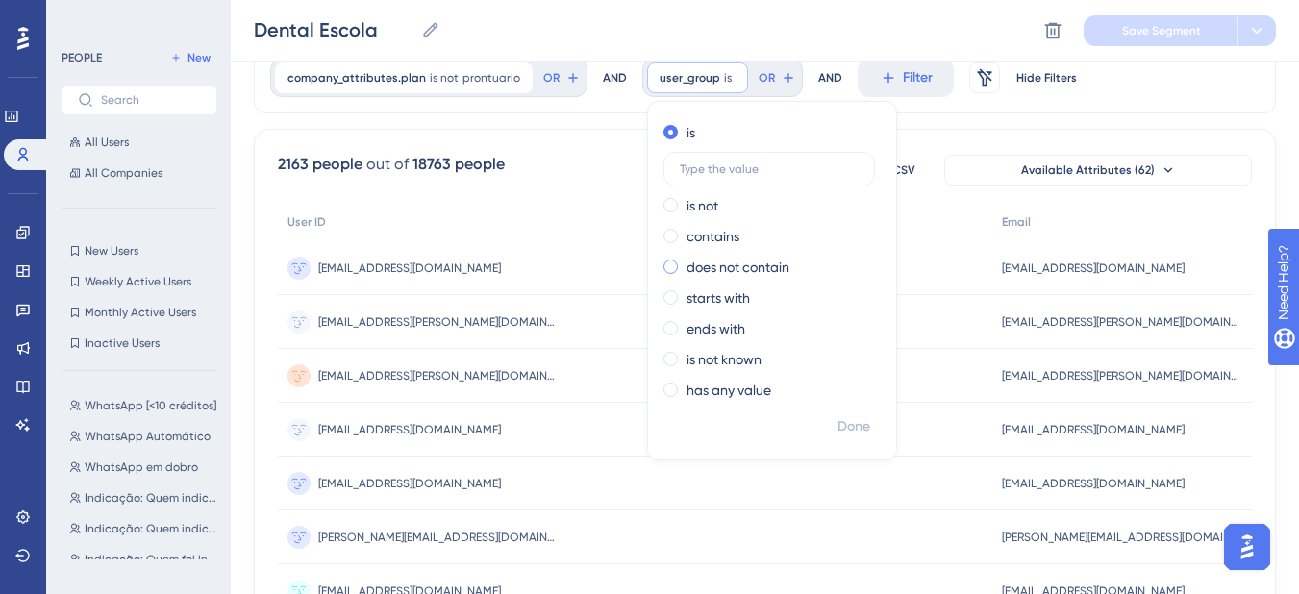
click at [873, 256] on div "does not contain" at bounding box center [769, 267] width 210 height 23
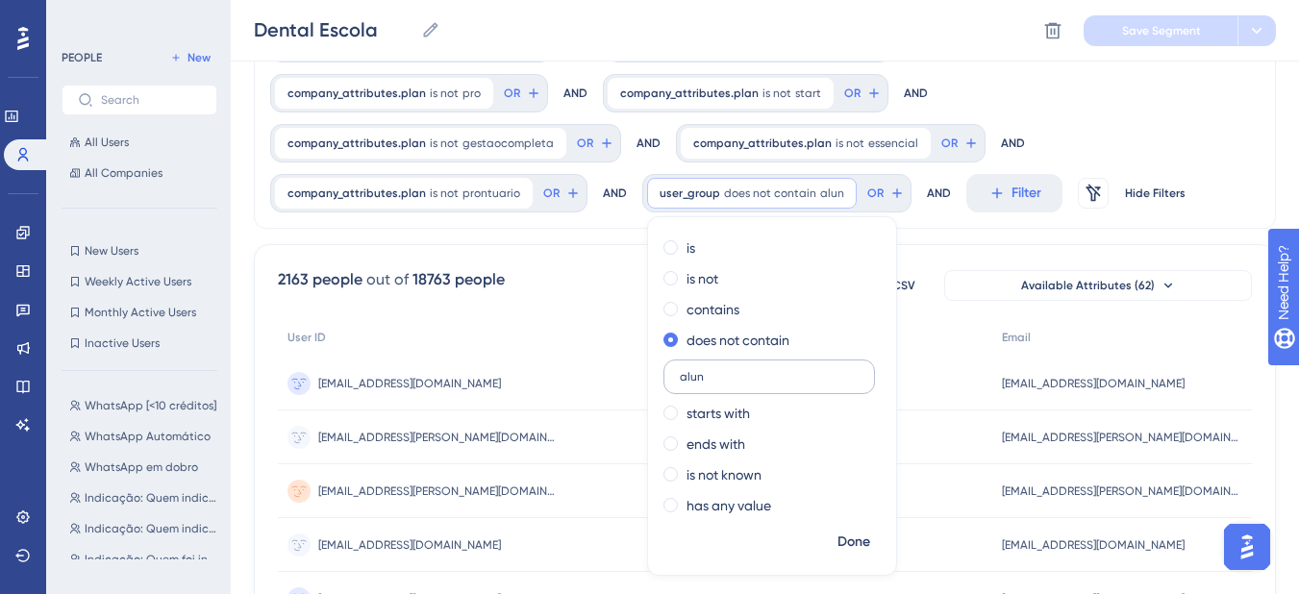
scroll to position [173, 0]
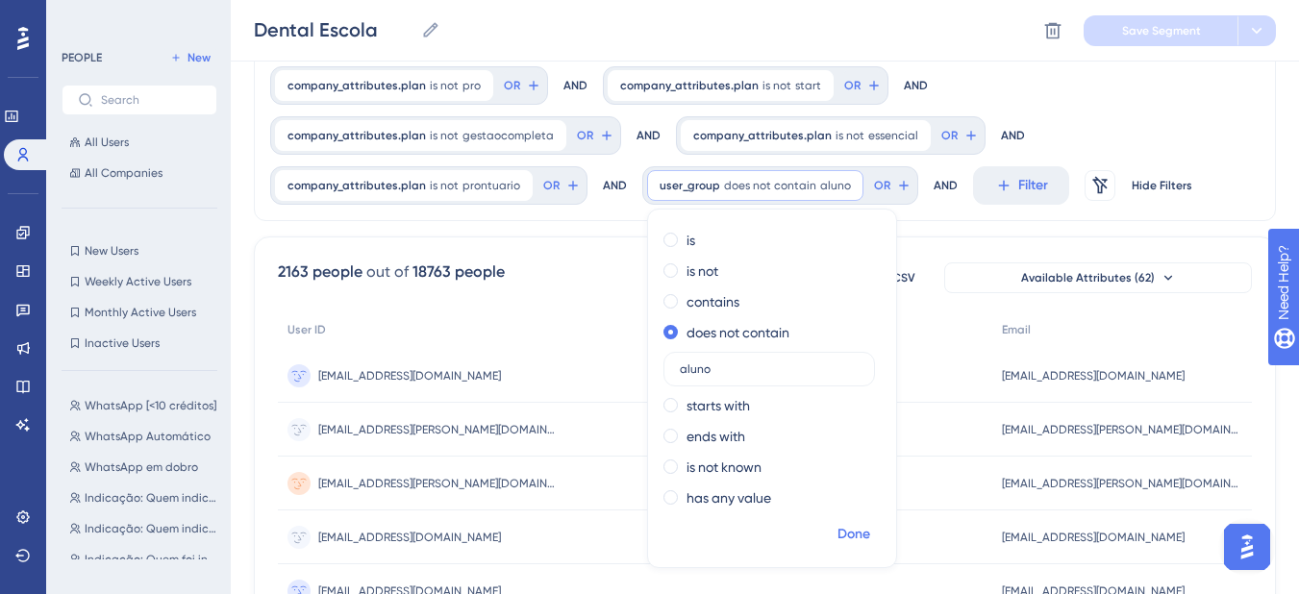
type input "aluno"
click at [838, 537] on span "Done" at bounding box center [854, 534] width 33 height 23
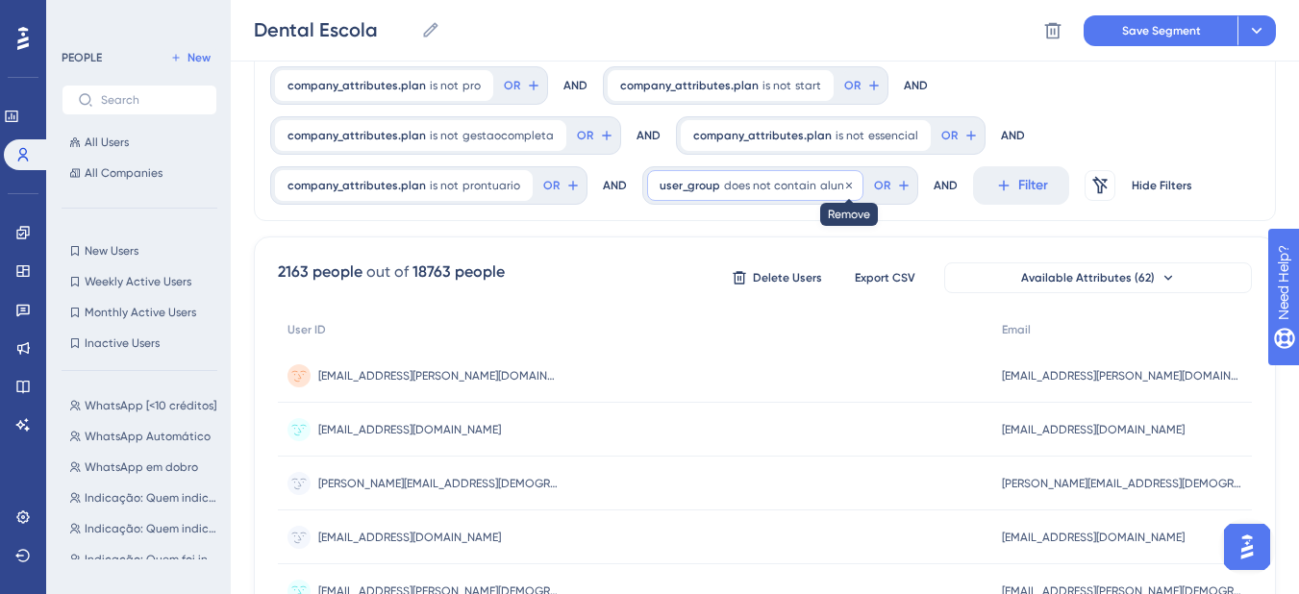
click at [846, 183] on icon at bounding box center [849, 185] width 6 height 6
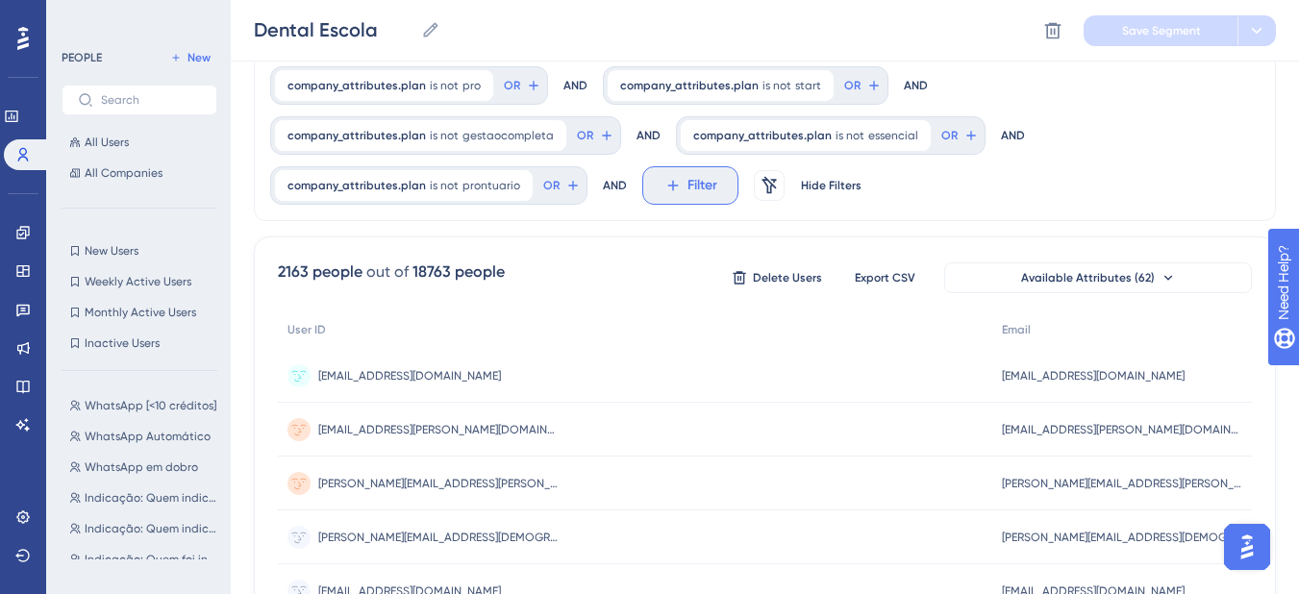
click at [739, 166] on button "Filter" at bounding box center [690, 185] width 96 height 38
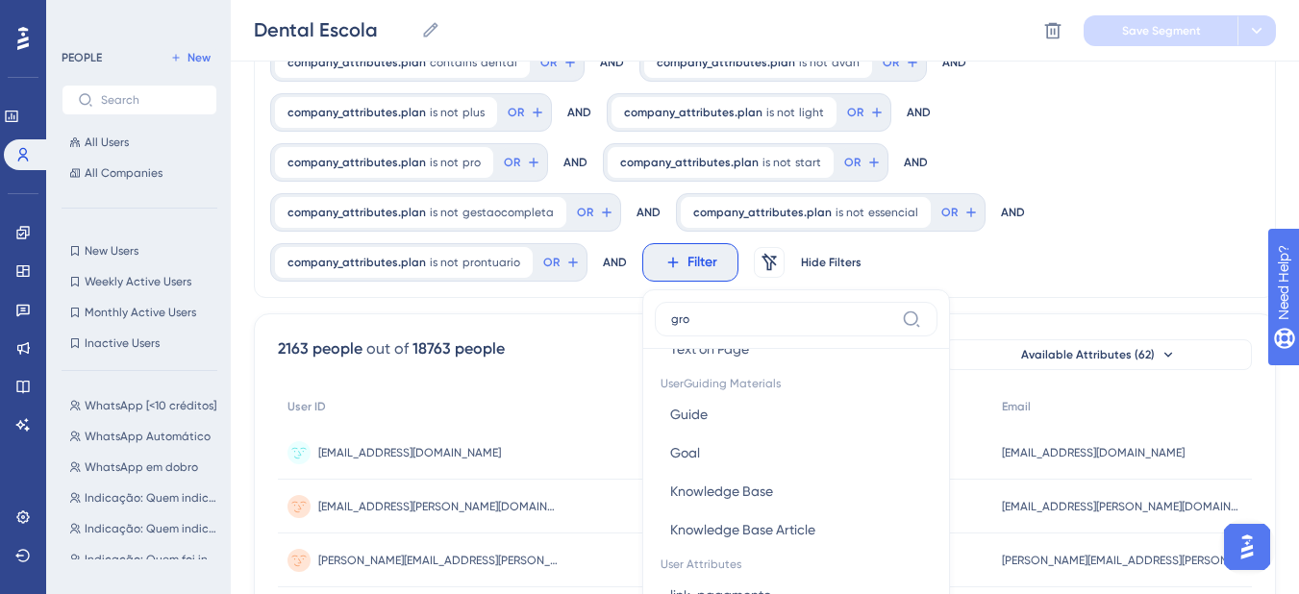
scroll to position [0, 0]
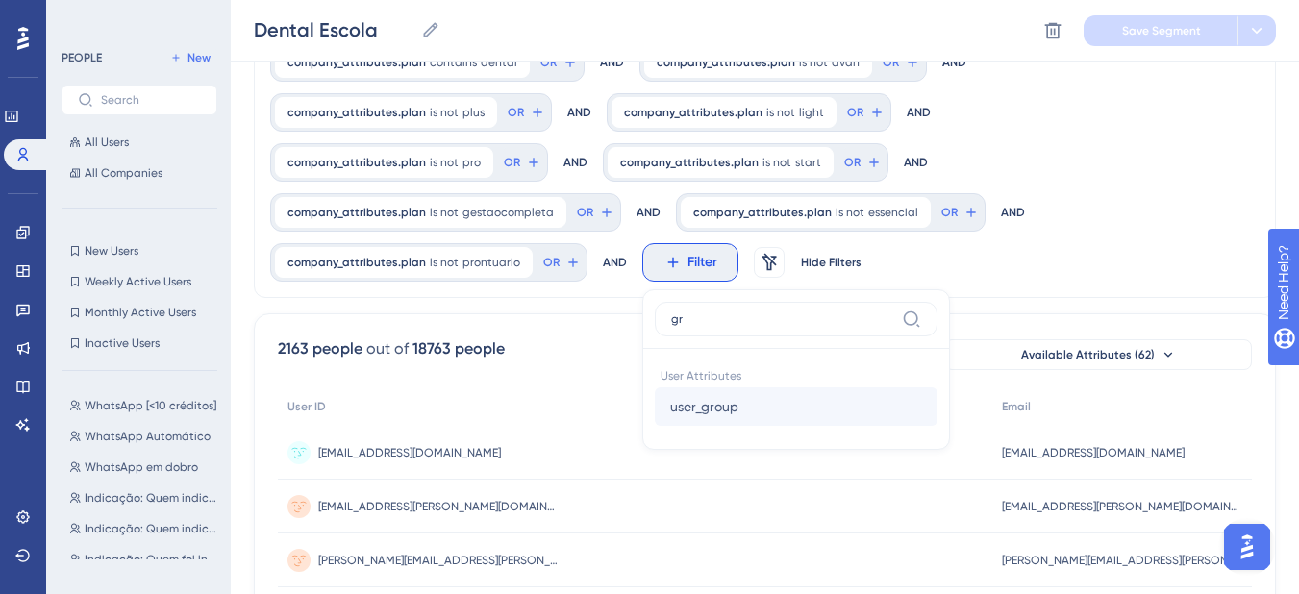
type input "g"
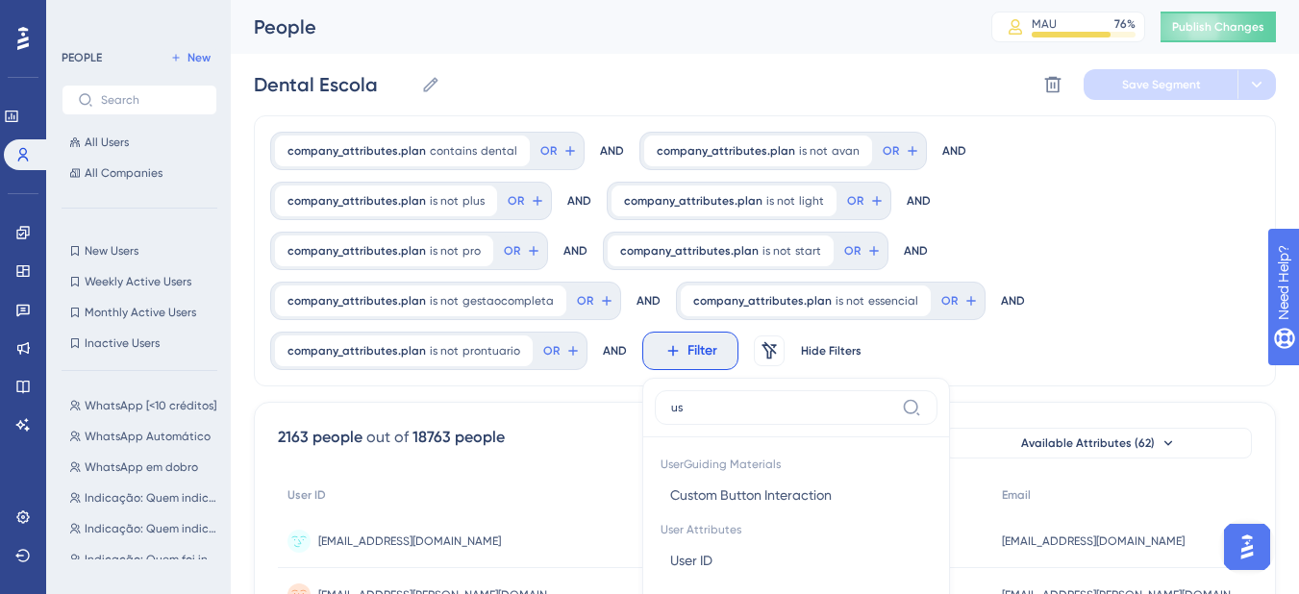
click at [938, 390] on label "us" at bounding box center [796, 407] width 283 height 35
click at [894, 400] on input "us" at bounding box center [782, 407] width 223 height 15
type input "u"
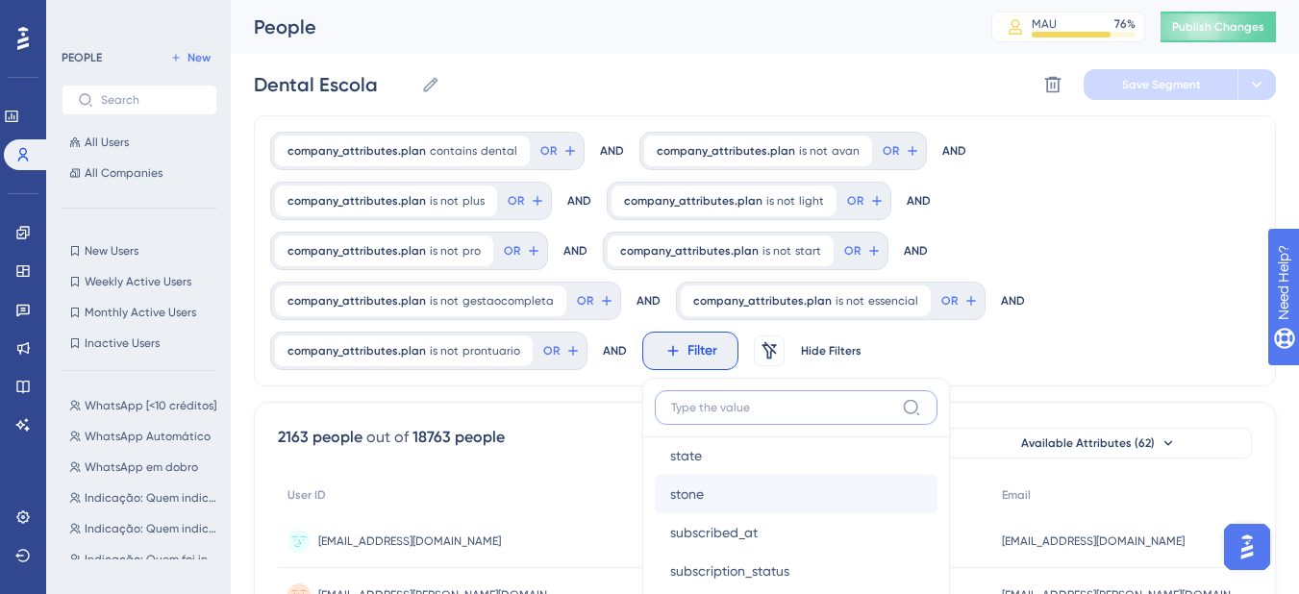
scroll to position [2019, 0]
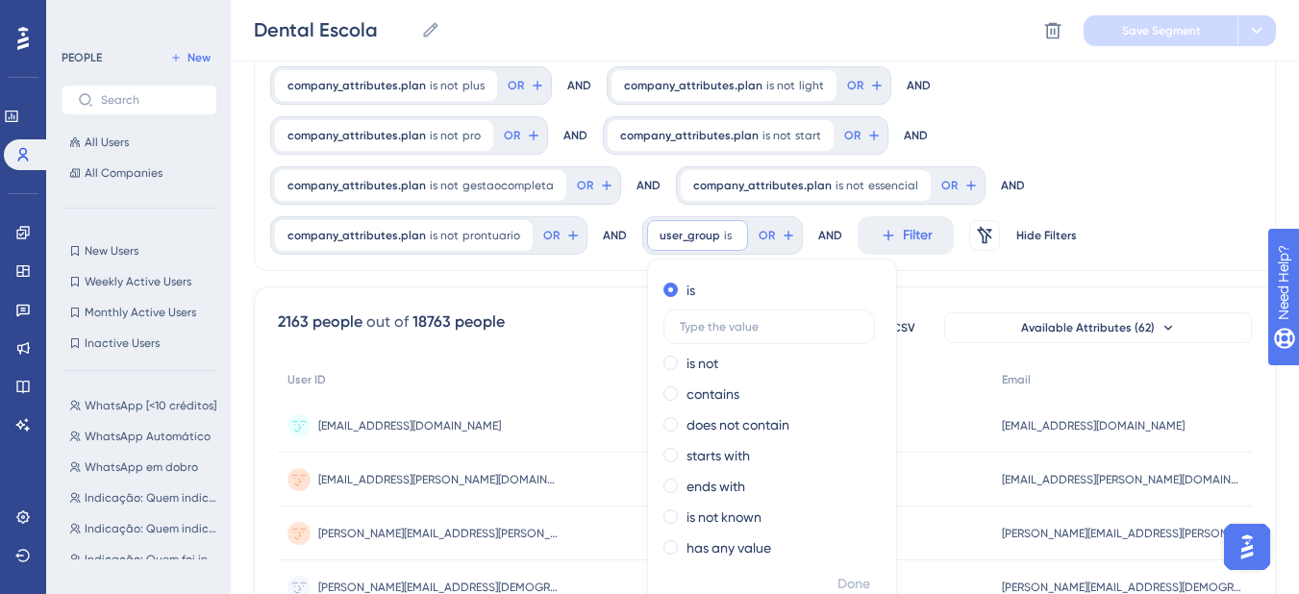
scroll to position [135, 0]
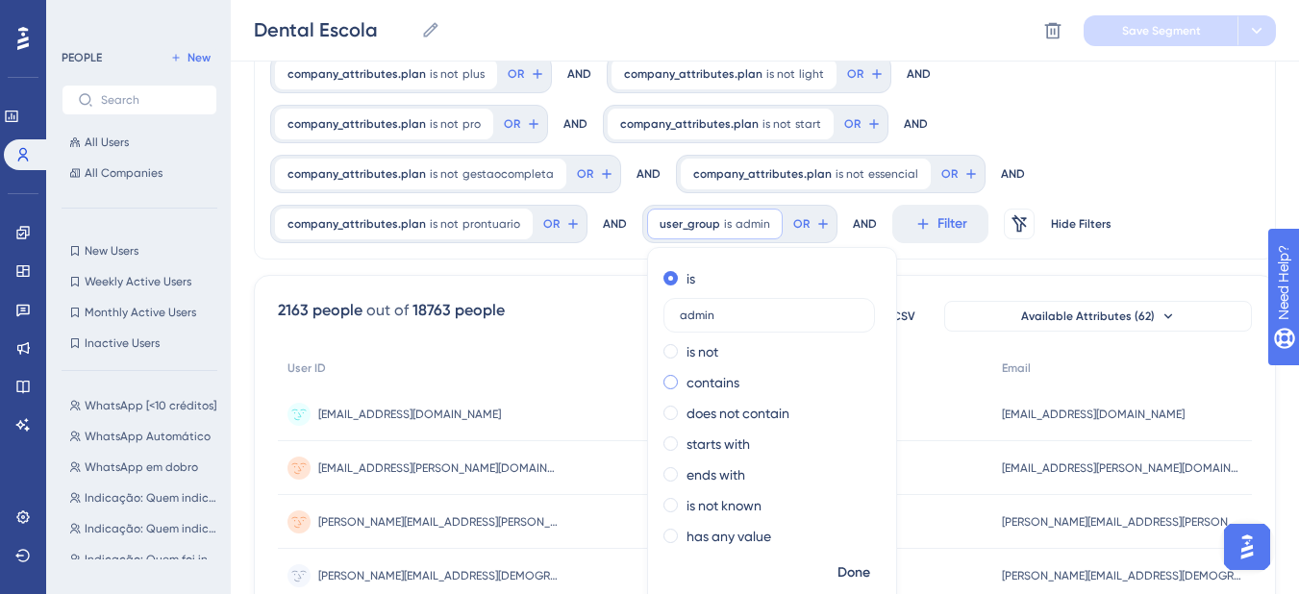
type input "admin"
click at [678, 375] on span at bounding box center [671, 382] width 14 height 14
click at [684, 378] on input "radio" at bounding box center [684, 378] width 0 height 0
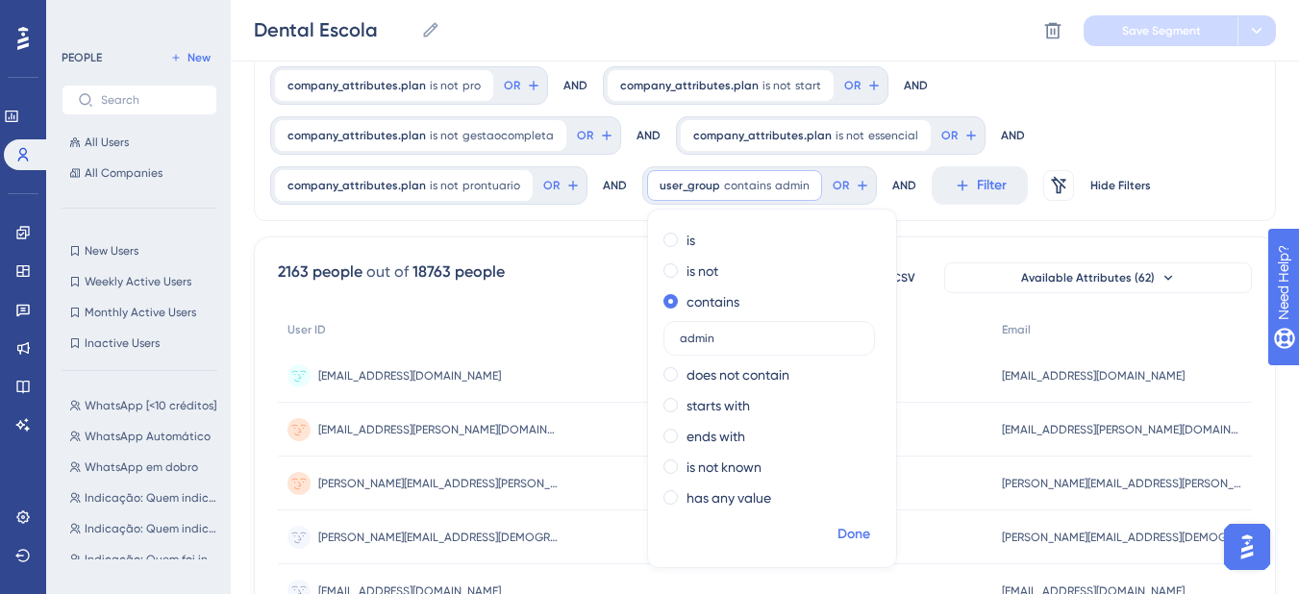
click at [838, 527] on span "Done" at bounding box center [854, 534] width 33 height 23
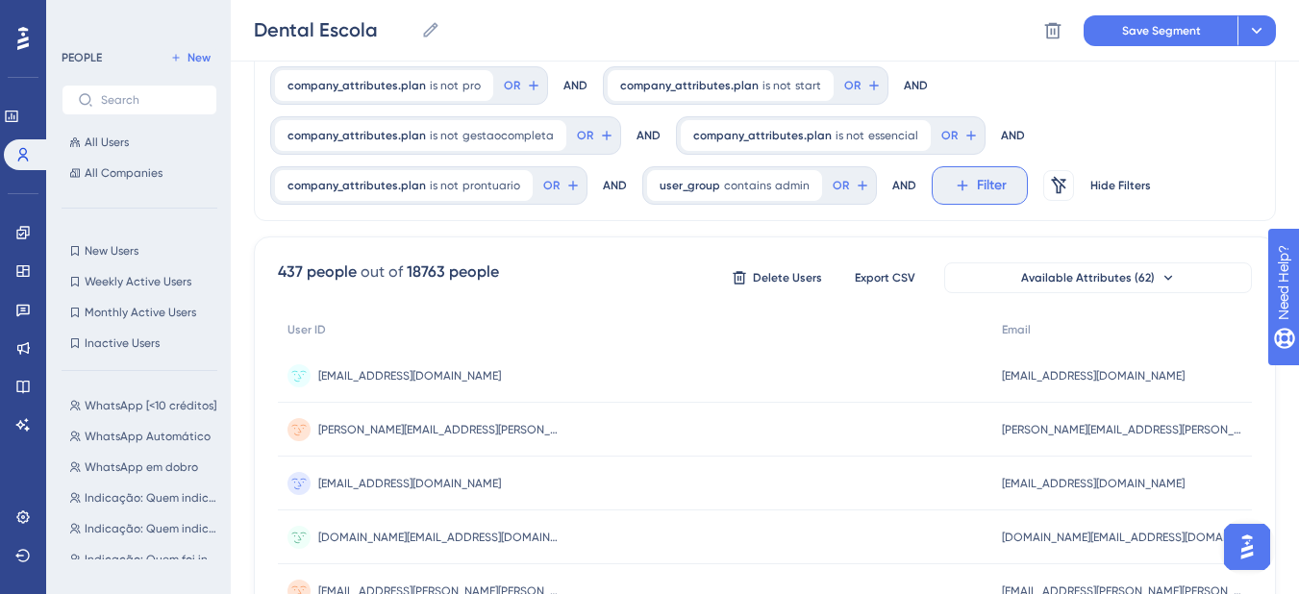
click at [954, 188] on icon at bounding box center [962, 185] width 17 height 17
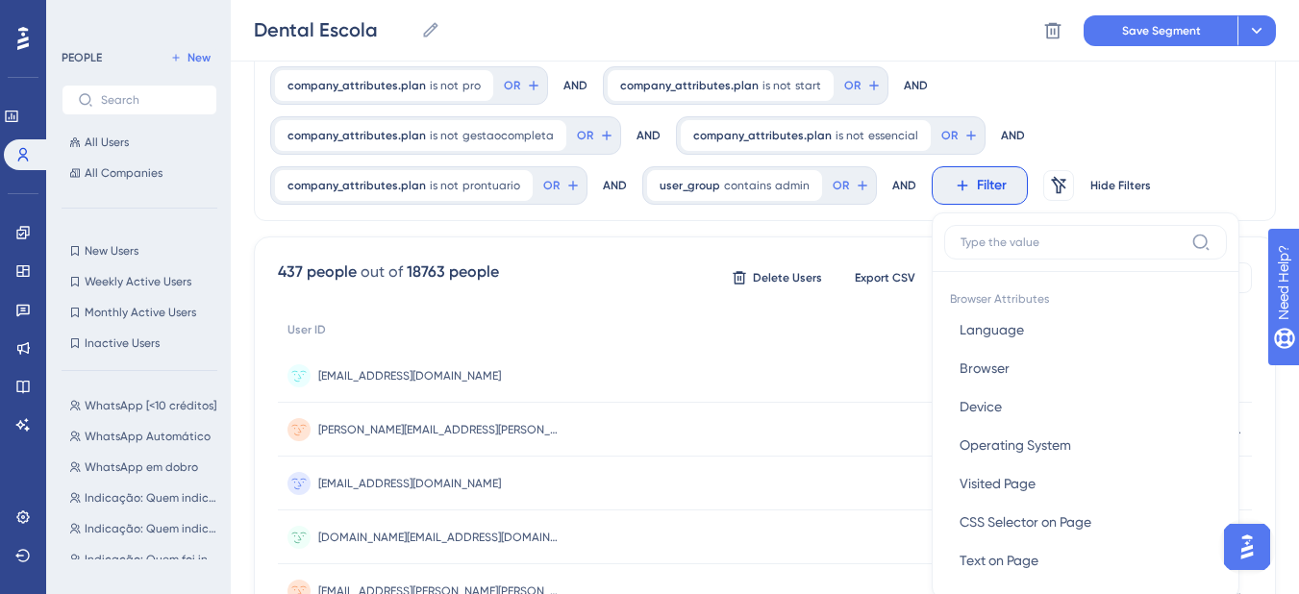
scroll to position [282, 0]
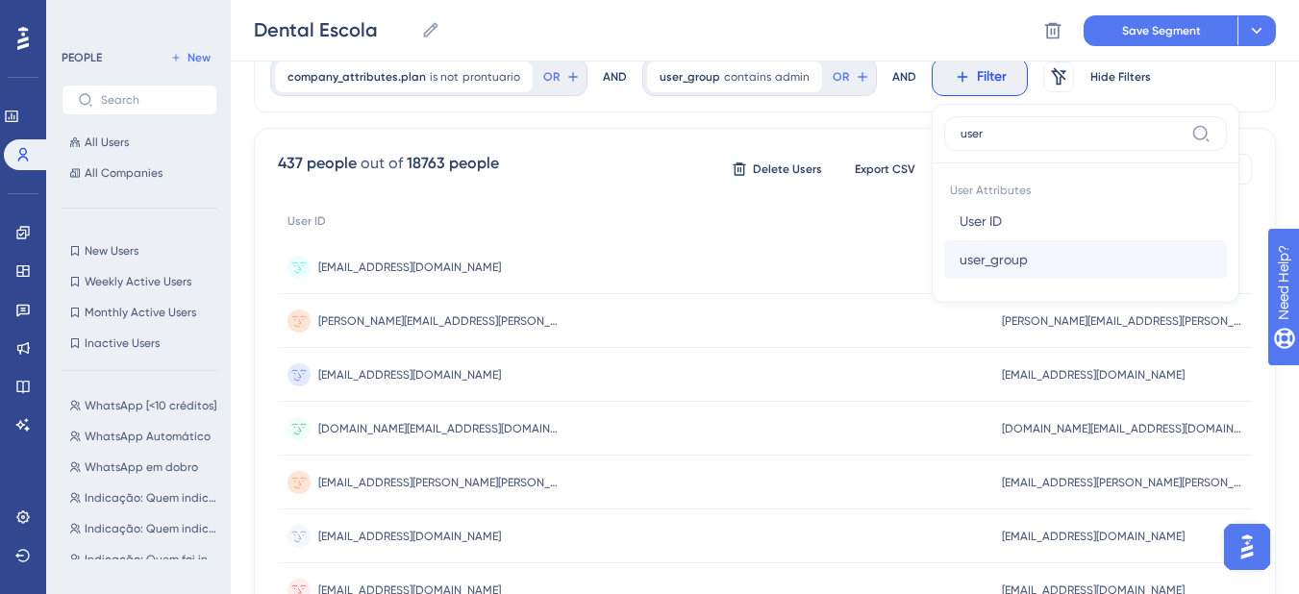
type input "user"
click at [960, 268] on span "user_group" at bounding box center [994, 259] width 68 height 23
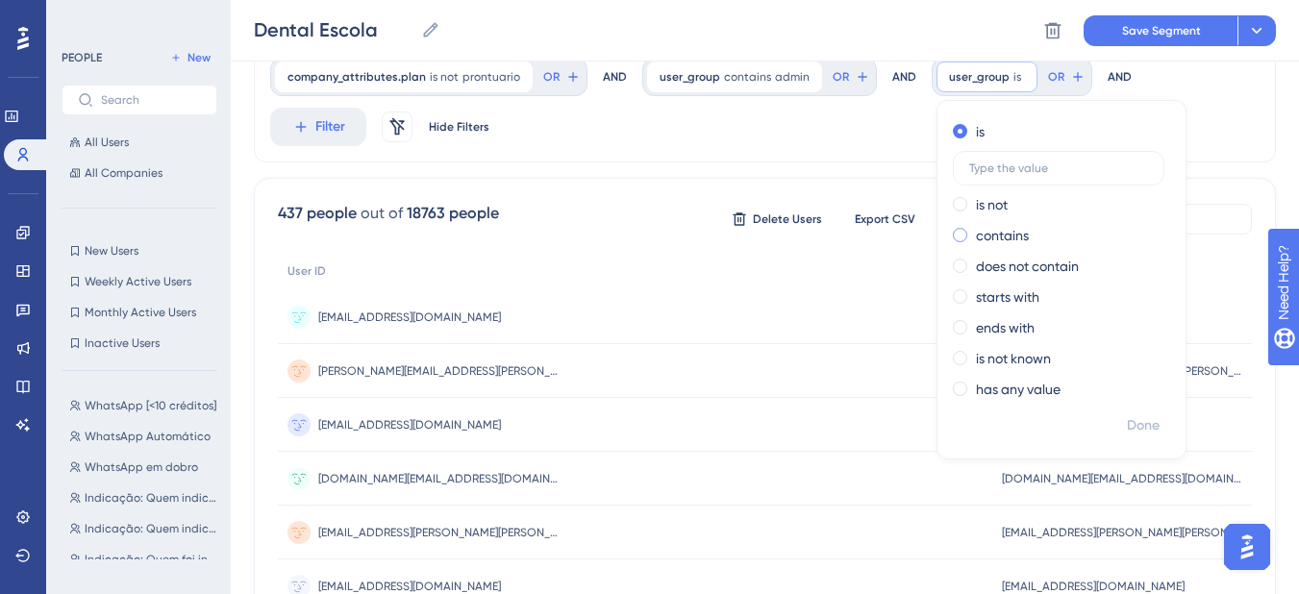
click at [953, 229] on span at bounding box center [960, 235] width 14 height 14
click at [973, 231] on input "radio" at bounding box center [973, 231] width 0 height 0
type input "professor"
click at [1127, 433] on span "Done" at bounding box center [1143, 425] width 33 height 23
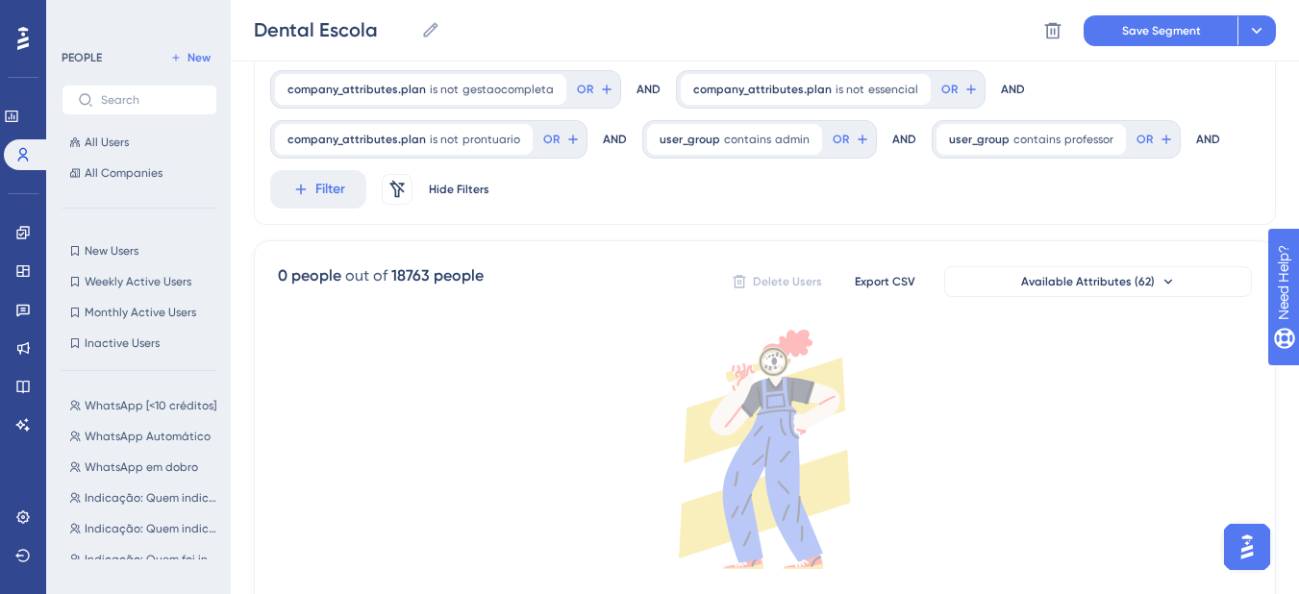
scroll to position [186, 0]
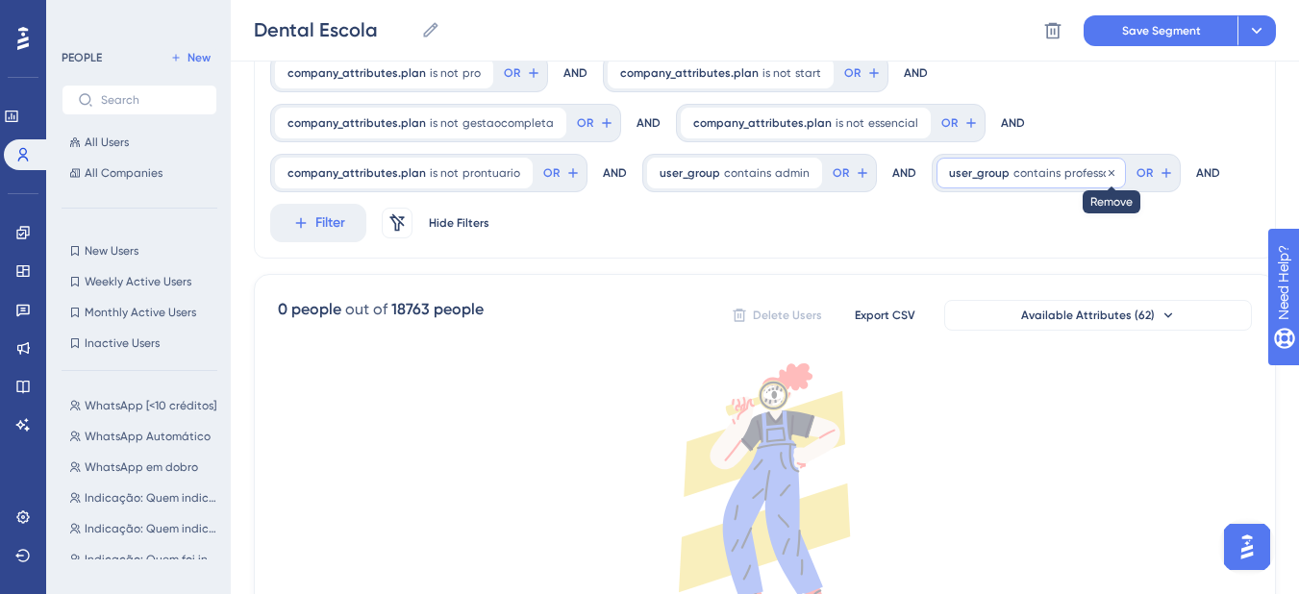
click at [1106, 171] on icon at bounding box center [1112, 173] width 12 height 12
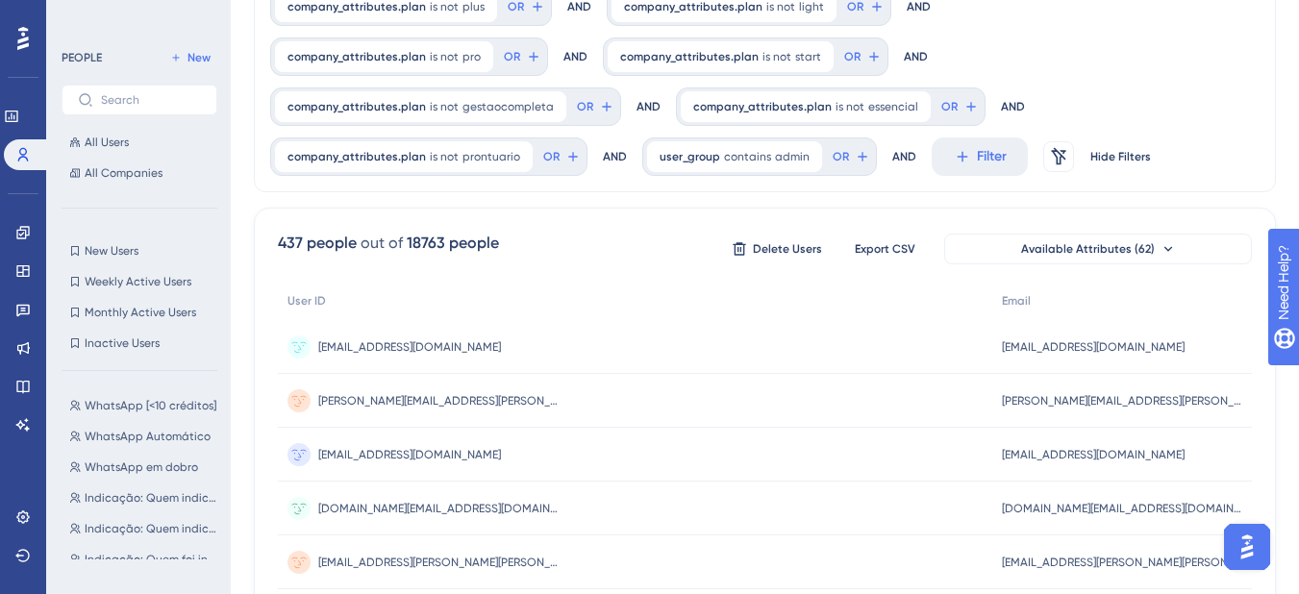
scroll to position [0, 0]
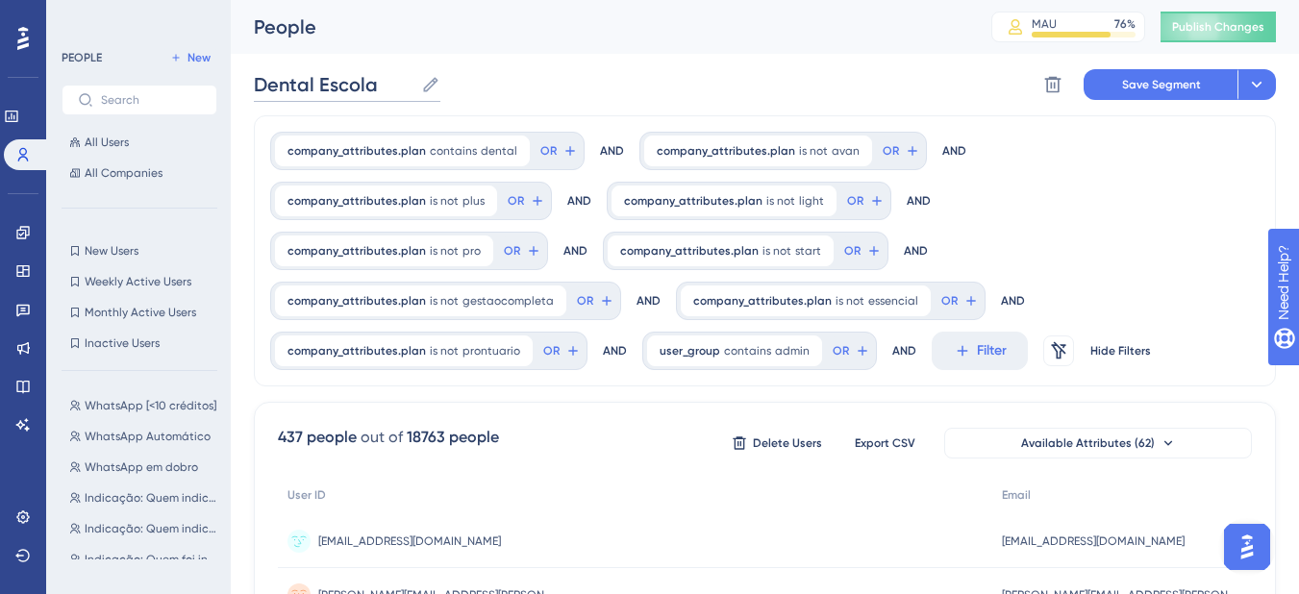
click at [373, 85] on input "Dental Escola" at bounding box center [334, 84] width 160 height 27
type input "Dental Escola Admin"
click at [543, 72] on div "Dental Escola Admin Dental Escola Admin Delete Segment Save Segment Actions" at bounding box center [765, 85] width 1022 height 62
click at [1126, 77] on span "Save Segment" at bounding box center [1161, 84] width 79 height 15
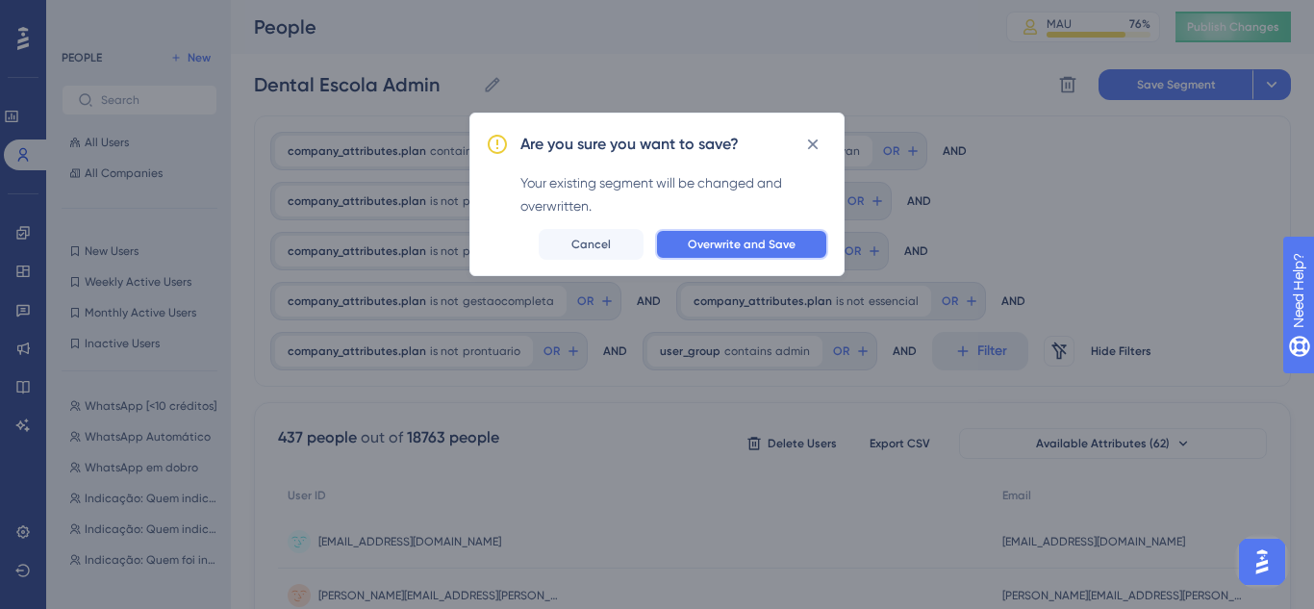
click at [785, 245] on span "Overwrite and Save" at bounding box center [742, 244] width 108 height 15
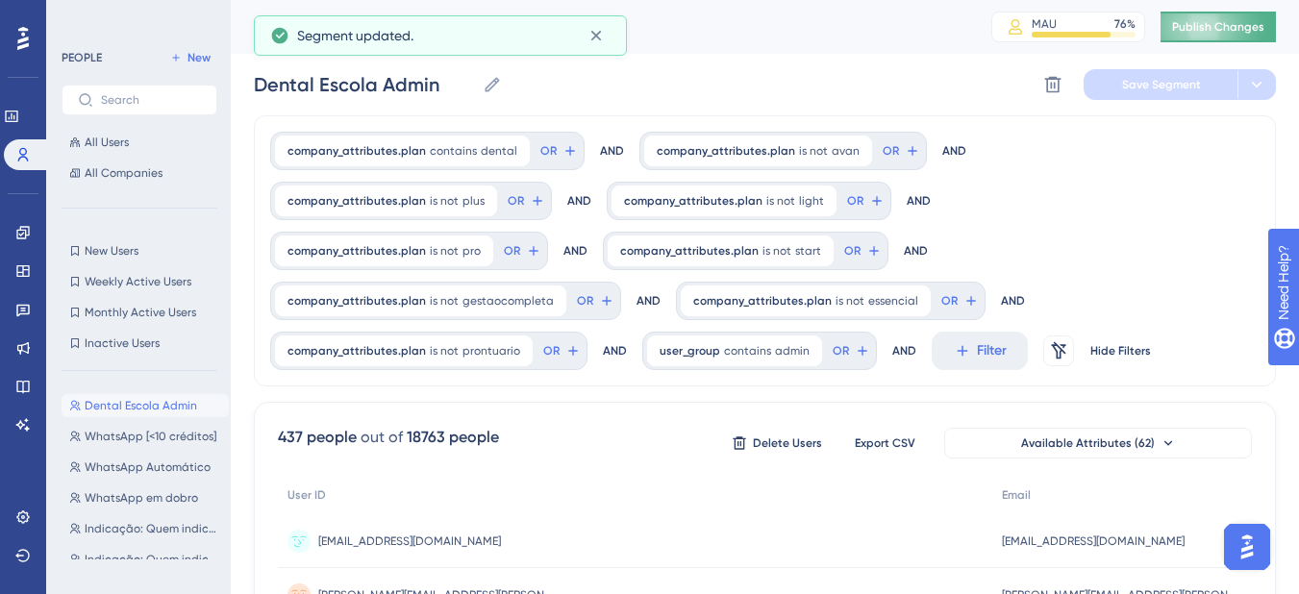
click at [1189, 38] on button "Publish Changes" at bounding box center [1218, 27] width 115 height 31
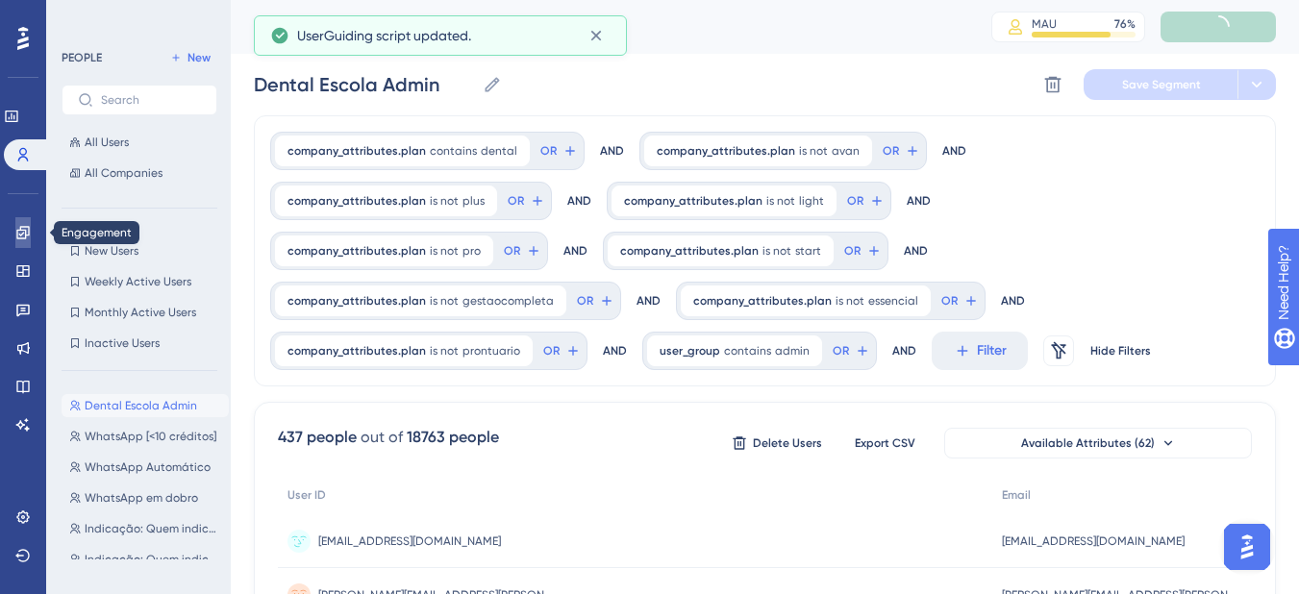
click at [15, 240] on link at bounding box center [22, 232] width 15 height 31
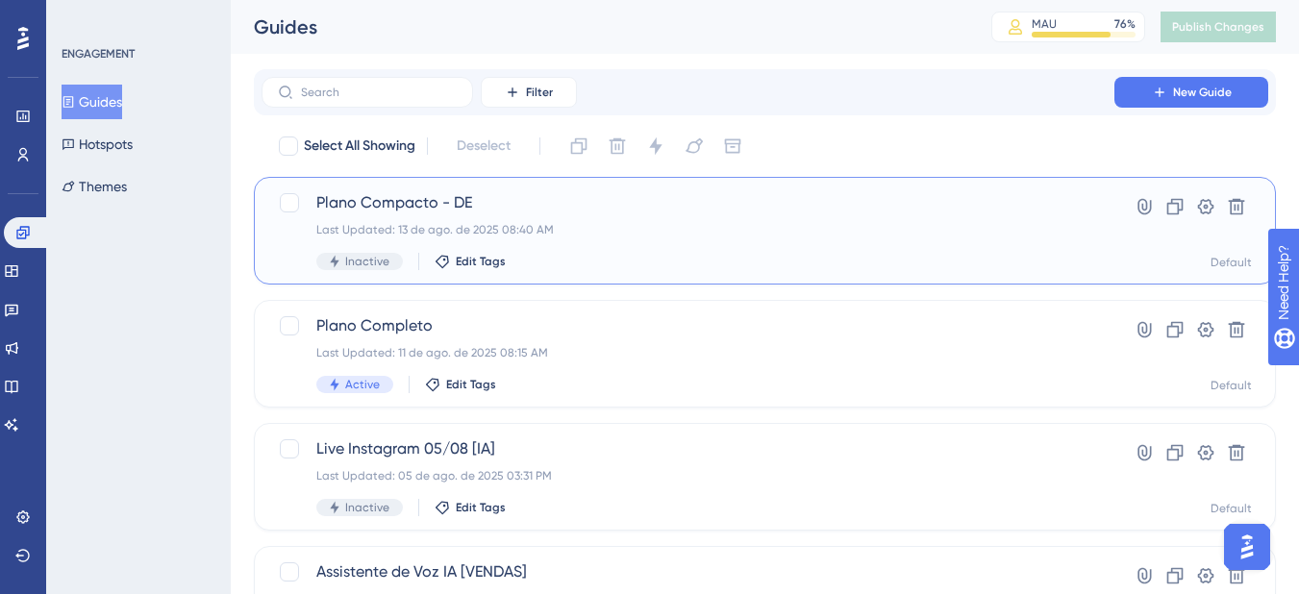
click at [680, 197] on span "Plano Compacto - DE" at bounding box center [687, 202] width 743 height 23
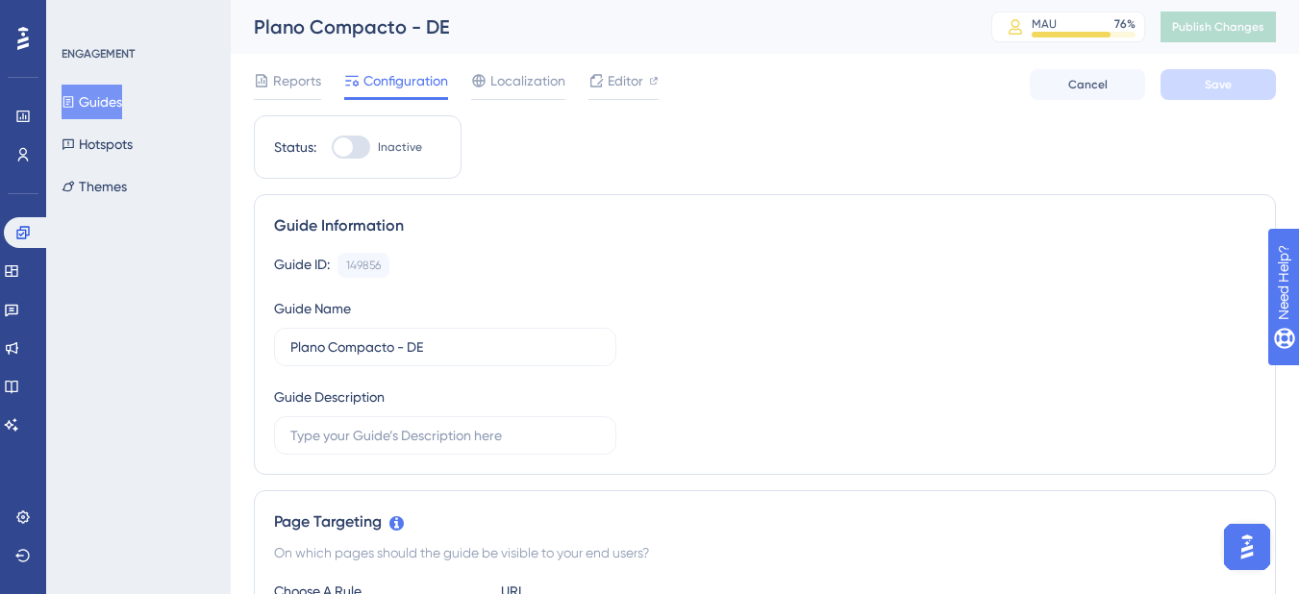
click at [353, 149] on div at bounding box center [351, 147] width 38 height 23
click at [332, 148] on input "Inactive" at bounding box center [331, 147] width 1 height 1
checkbox input "true"
click at [1231, 71] on button "Save" at bounding box center [1218, 84] width 115 height 31
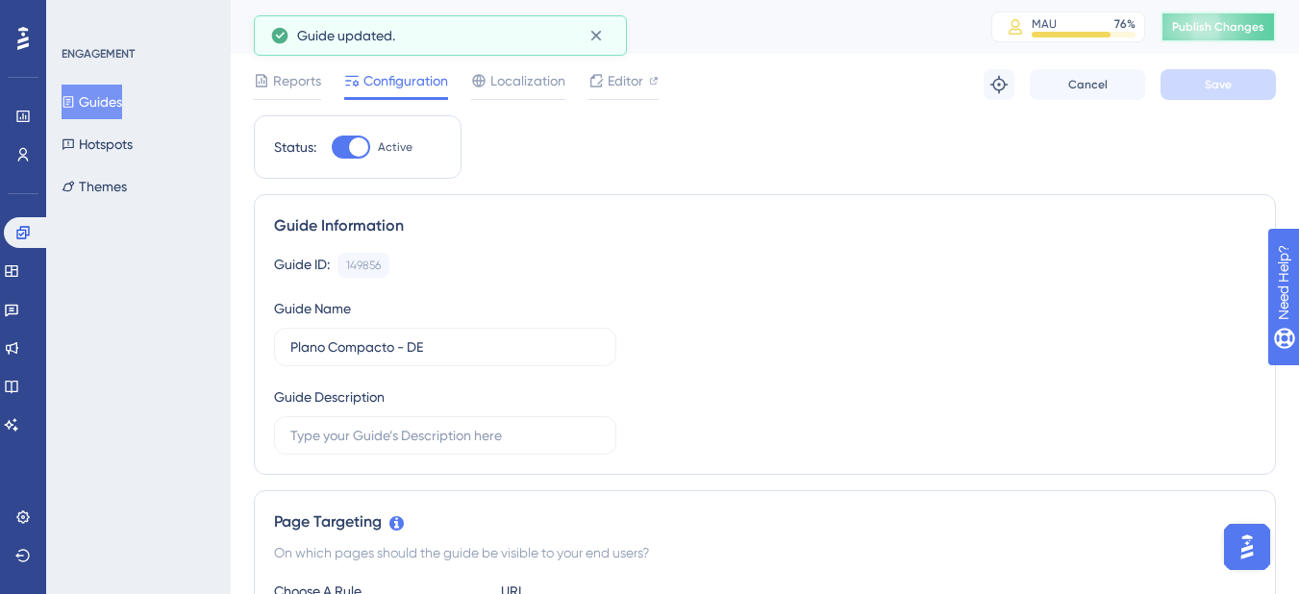
click at [1238, 30] on span "Publish Changes" at bounding box center [1218, 26] width 92 height 15
click at [656, 87] on div at bounding box center [654, 80] width 10 height 23
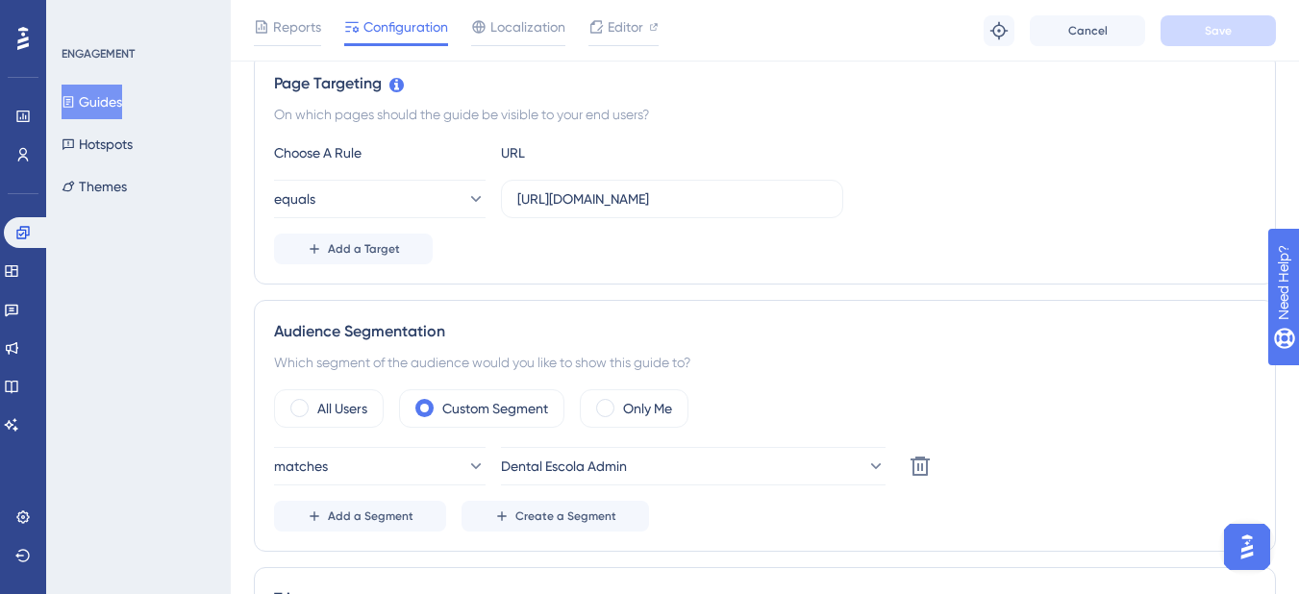
scroll to position [288, 0]
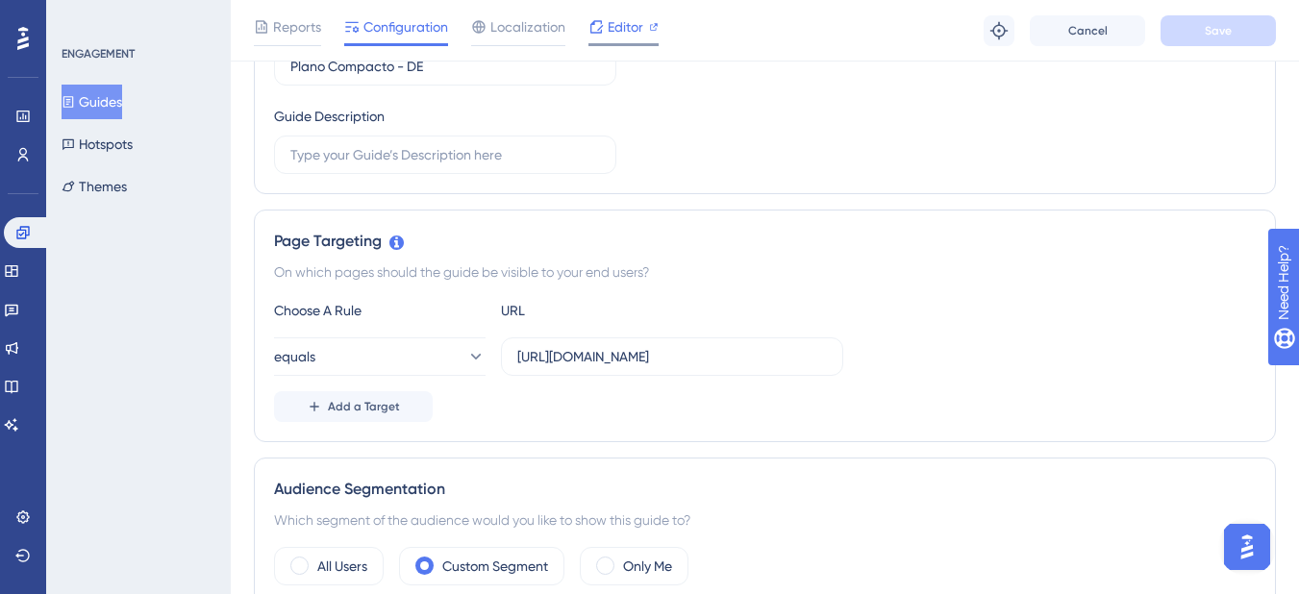
click at [630, 23] on span "Editor" at bounding box center [626, 26] width 36 height 23
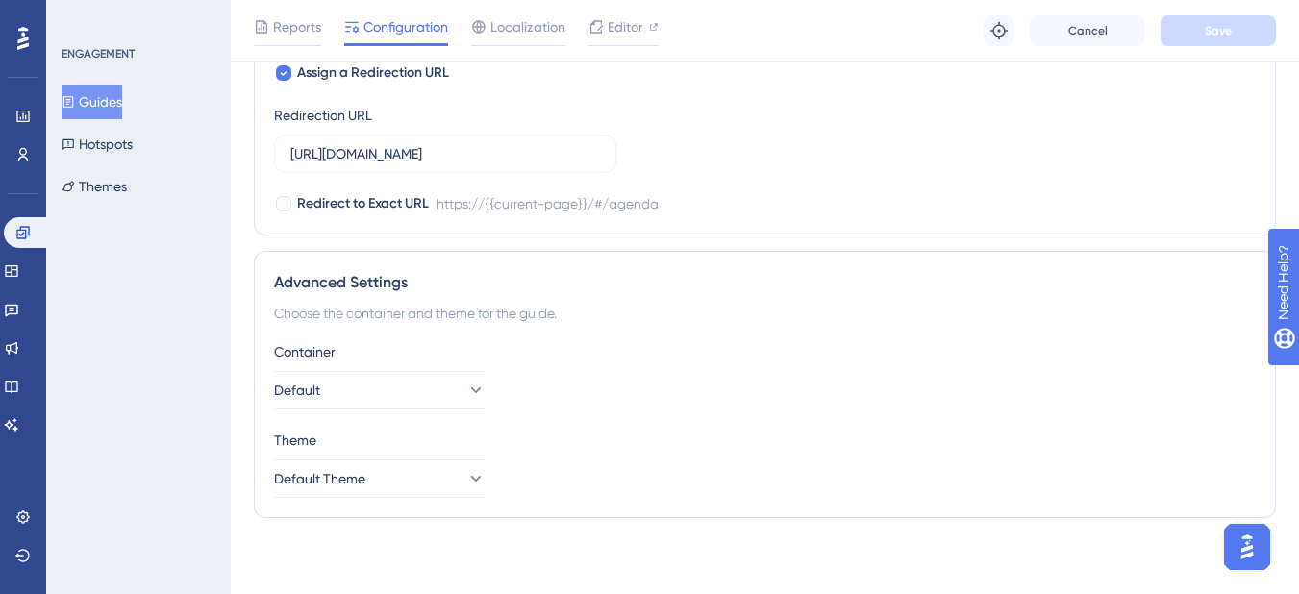
scroll to position [1758, 0]
click at [299, 28] on span "Reports" at bounding box center [297, 26] width 48 height 23
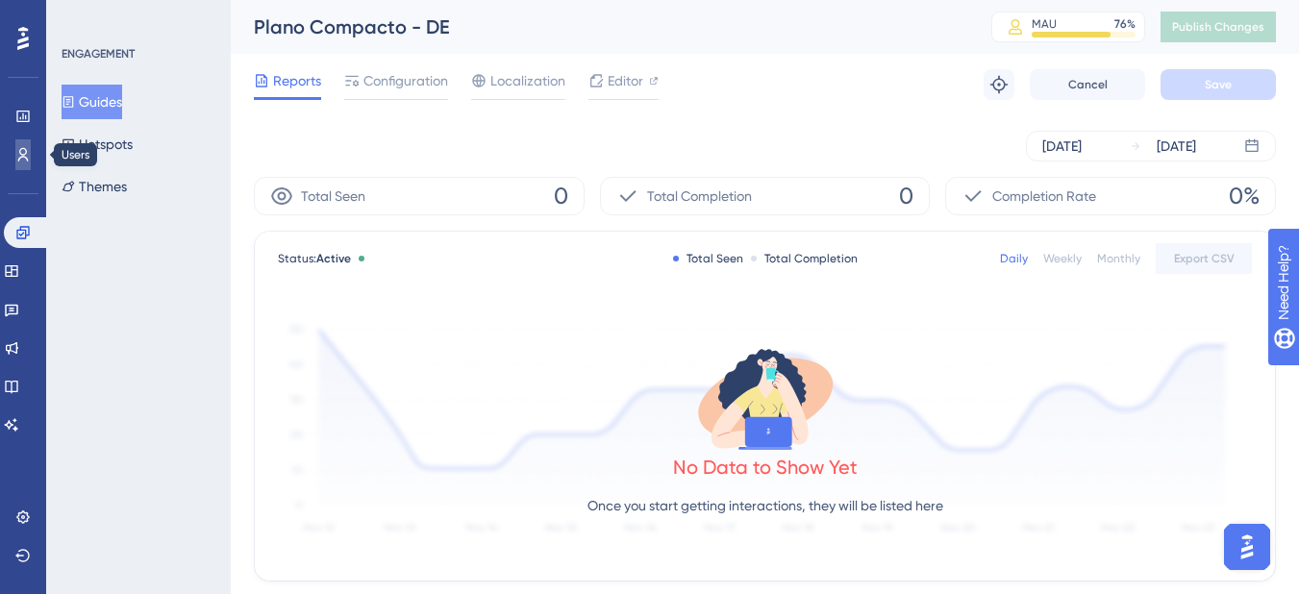
click at [21, 161] on icon at bounding box center [22, 154] width 15 height 15
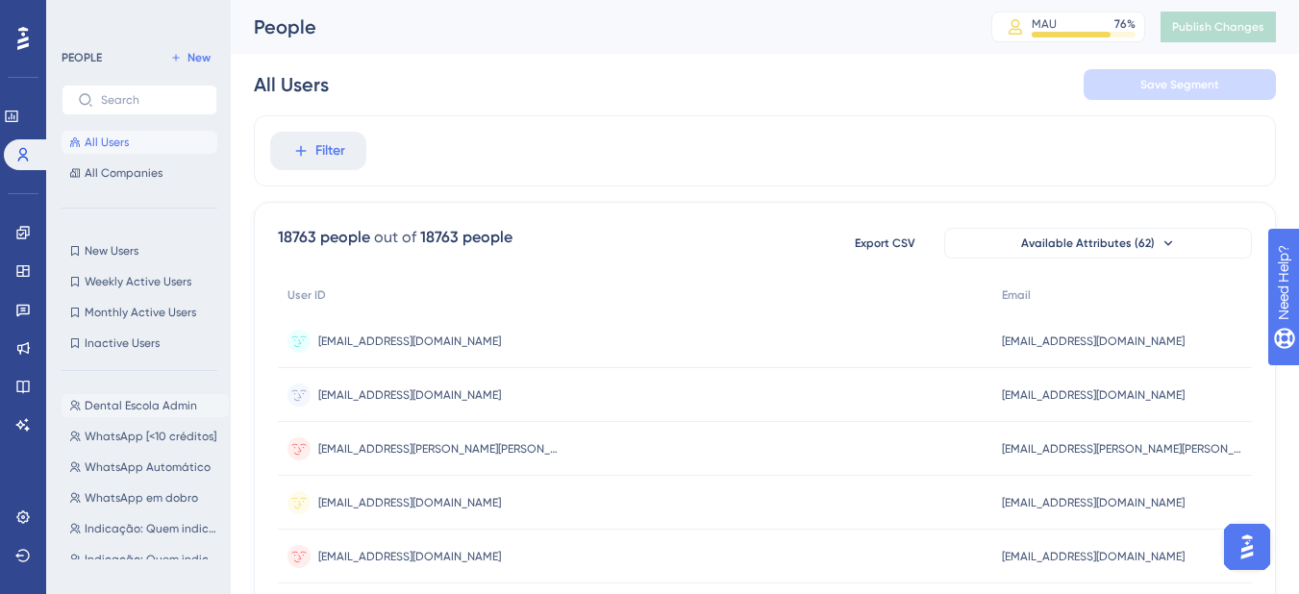
click at [150, 404] on span "Dental Escola Admin" at bounding box center [141, 405] width 113 height 15
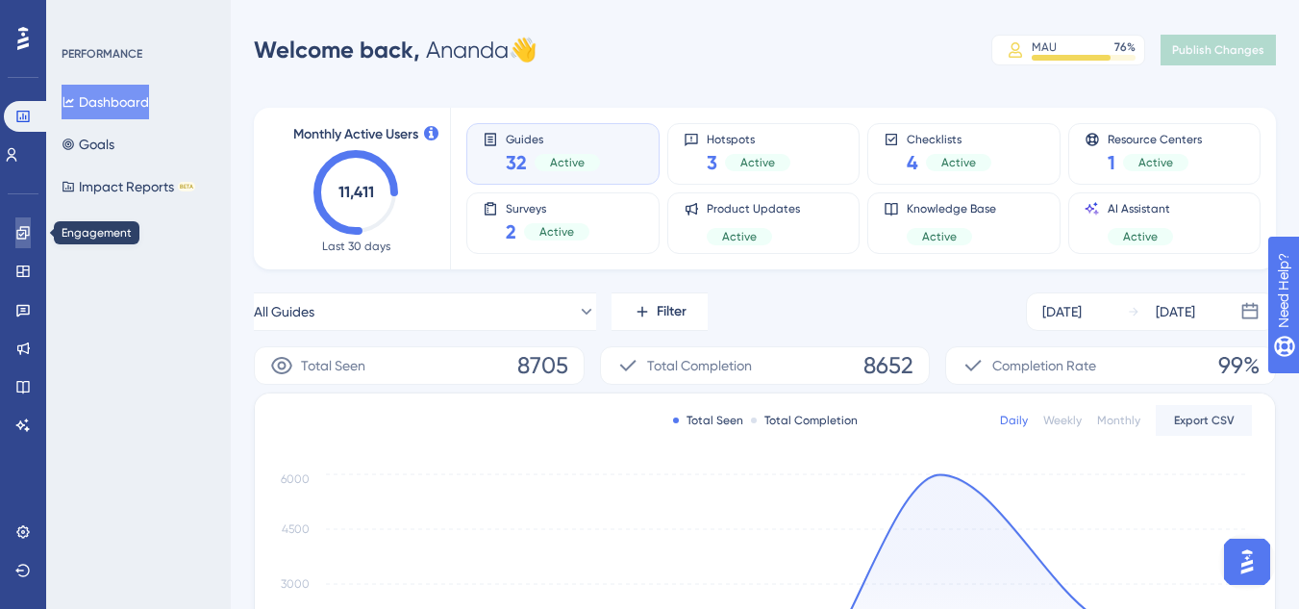
click at [15, 221] on link at bounding box center [22, 232] width 15 height 31
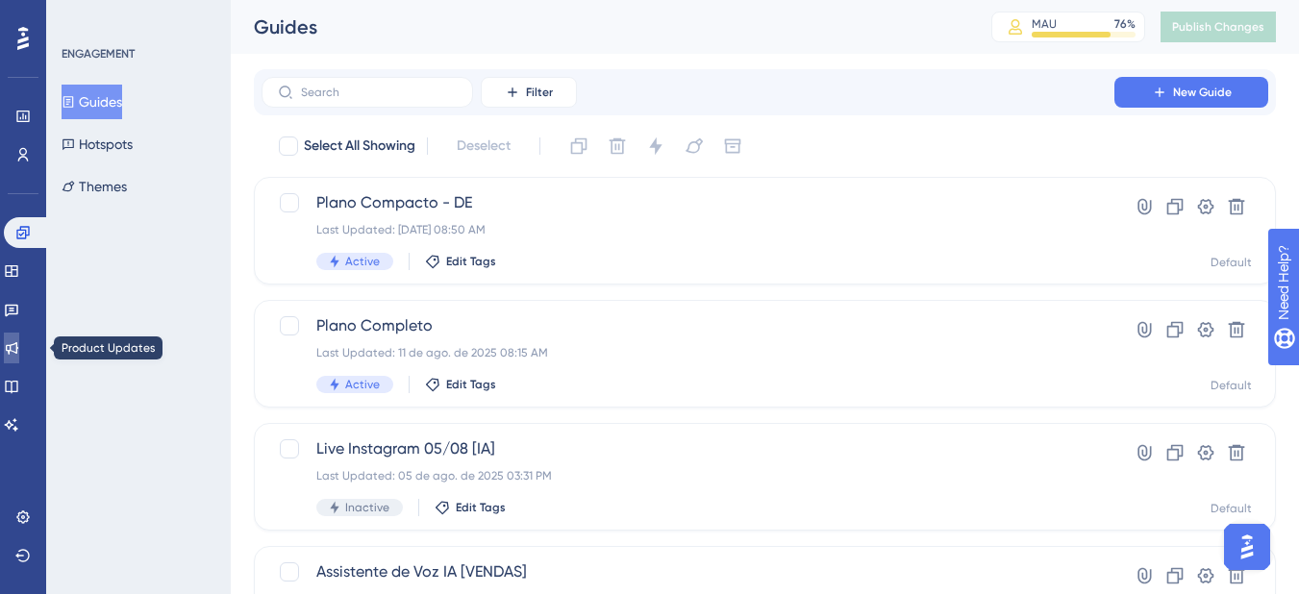
click at [19, 356] on link at bounding box center [11, 348] width 15 height 31
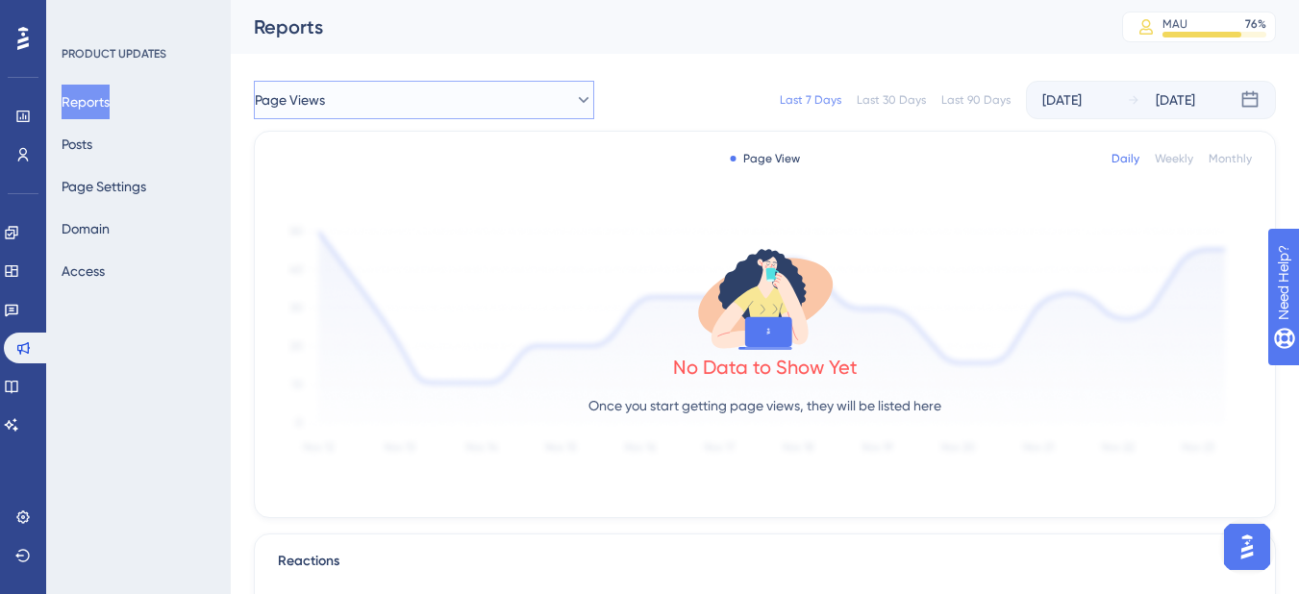
click at [369, 103] on button "Page Views" at bounding box center [424, 100] width 340 height 38
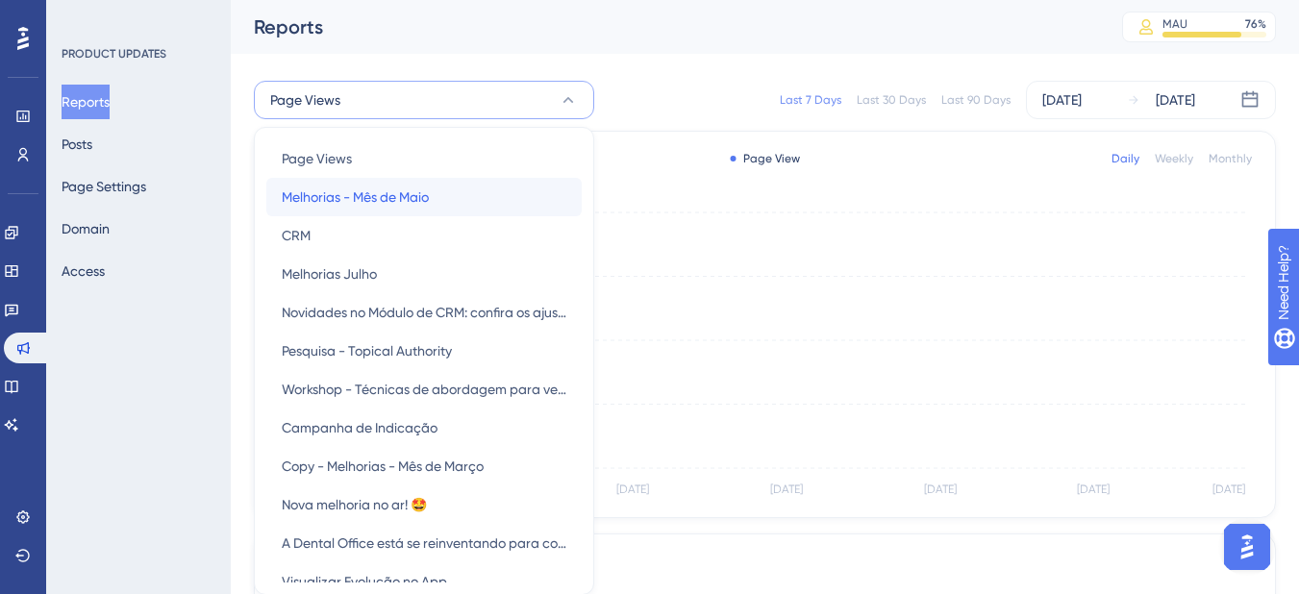
click at [370, 187] on span "Melhorias - Mês de Maio" at bounding box center [355, 197] width 147 height 23
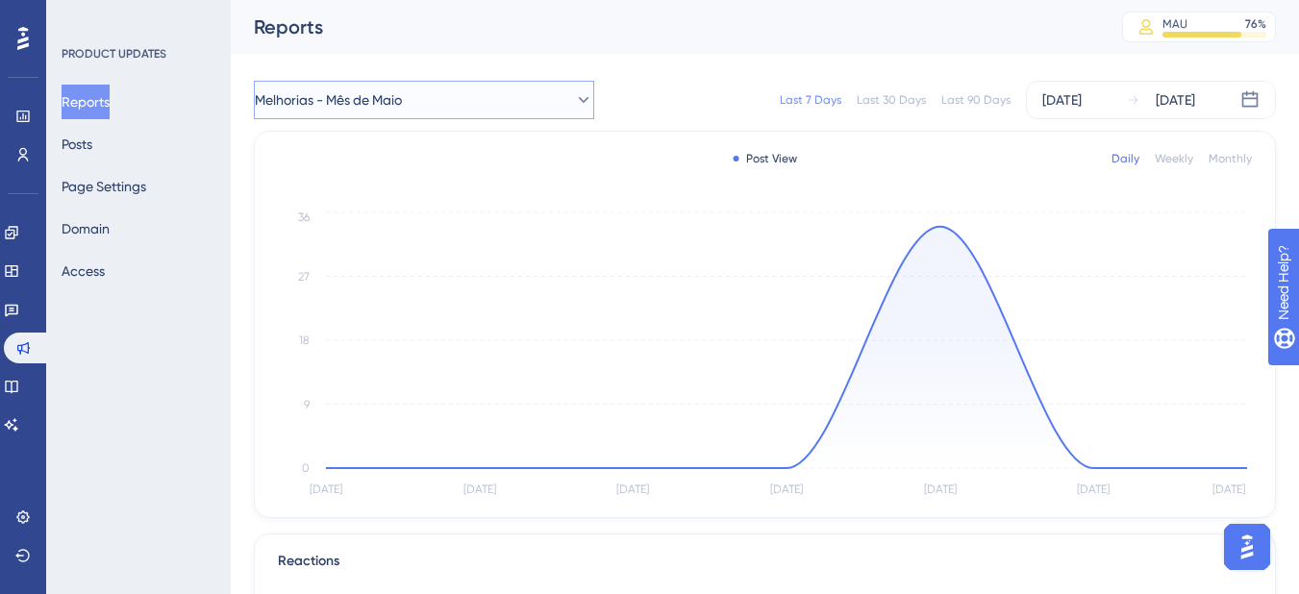
click at [354, 99] on span "Melhorias - Mês de Maio" at bounding box center [328, 99] width 147 height 23
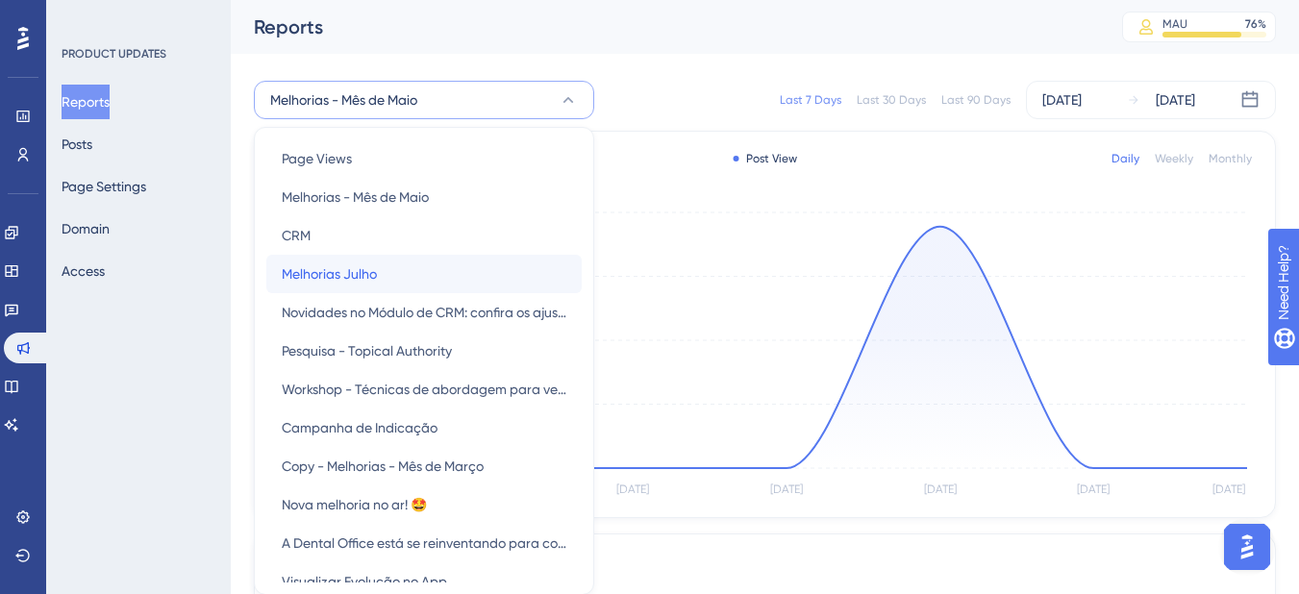
click at [477, 269] on div "Melhorias Julho Melhorias Julho" at bounding box center [424, 274] width 285 height 38
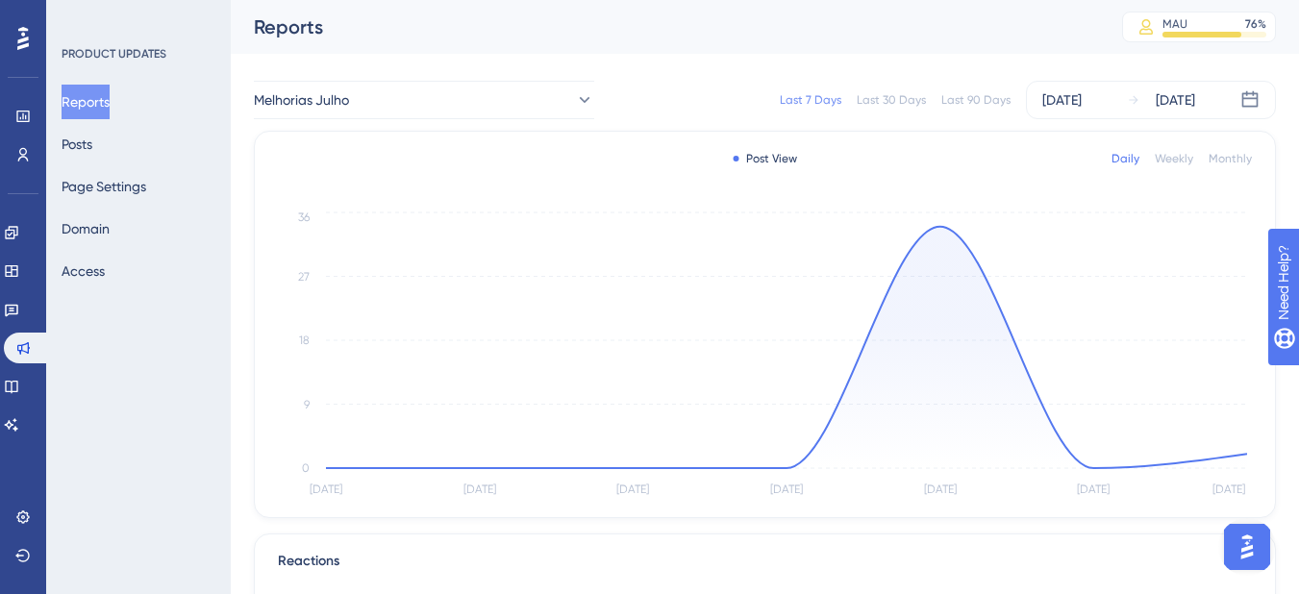
click at [953, 102] on div "Last 90 Days" at bounding box center [975, 99] width 69 height 15
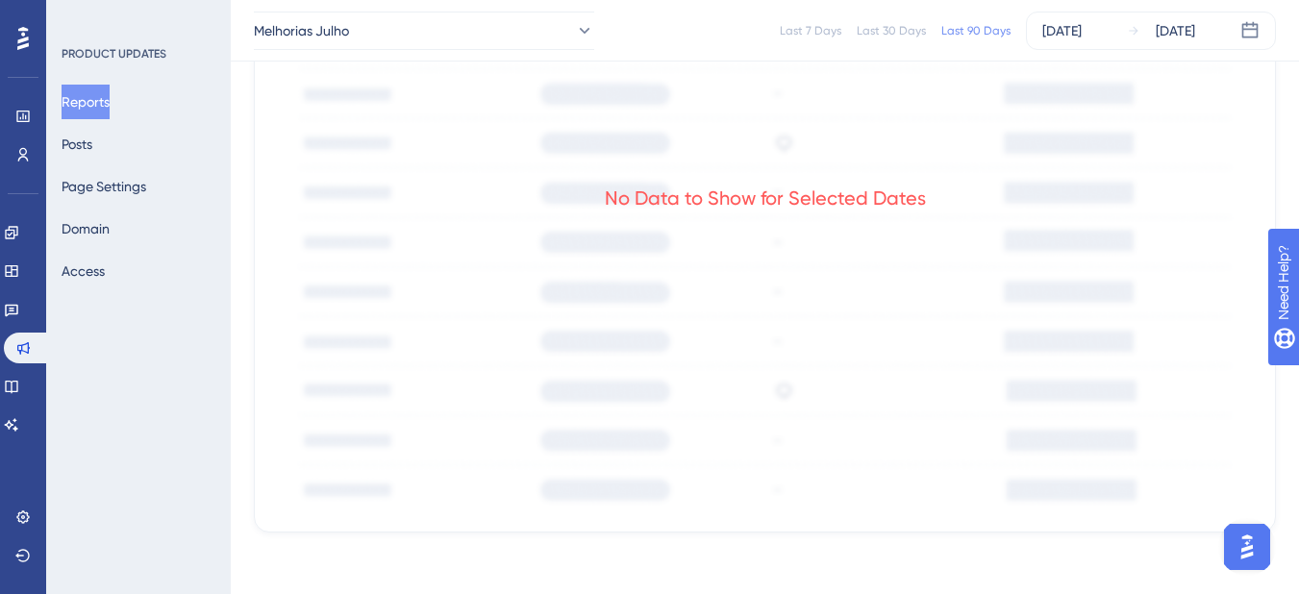
scroll to position [954, 0]
click at [8, 242] on link at bounding box center [11, 232] width 15 height 31
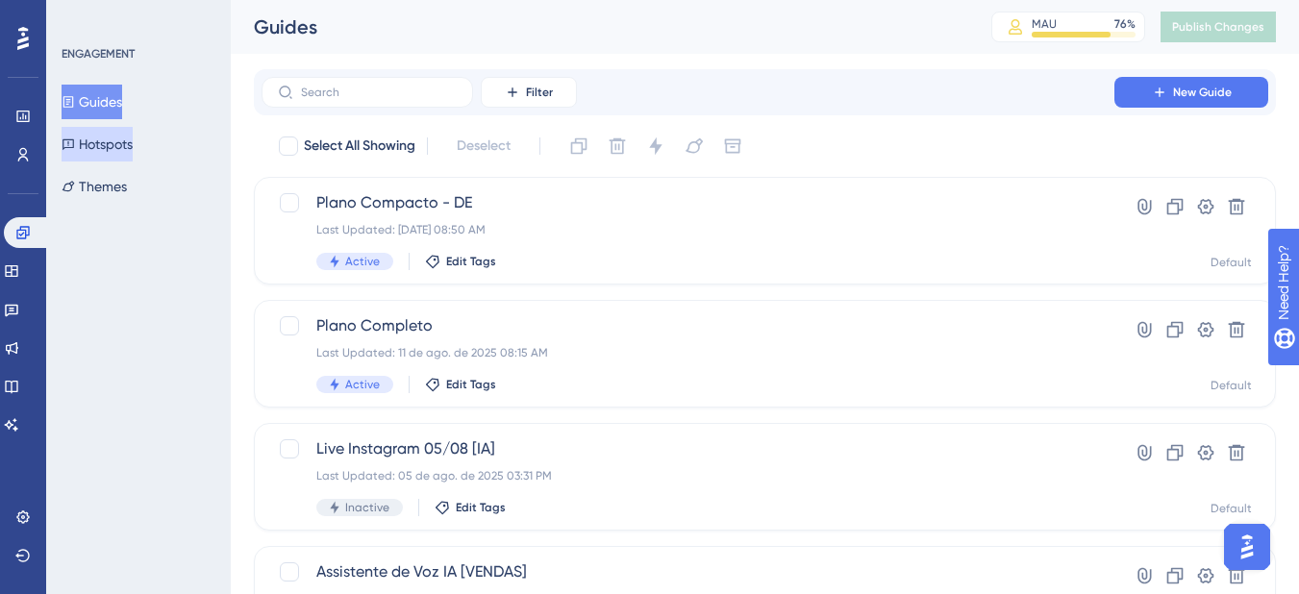
click at [112, 138] on button "Hotspots" at bounding box center [97, 144] width 71 height 35
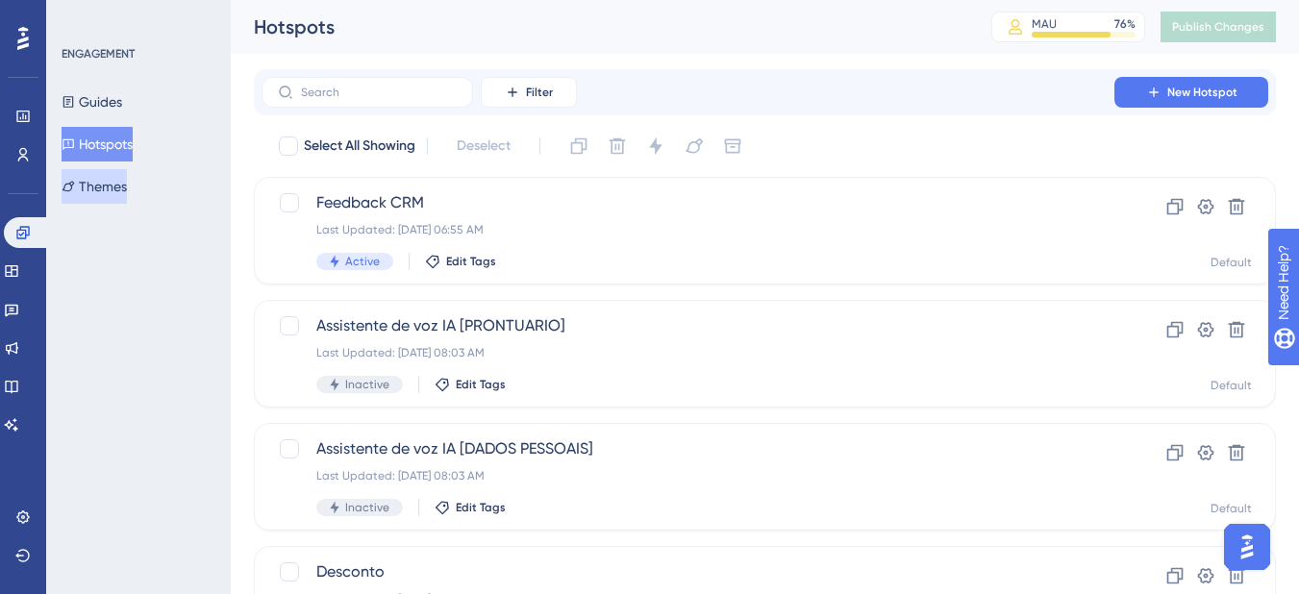
click at [116, 183] on button "Themes" at bounding box center [94, 186] width 65 height 35
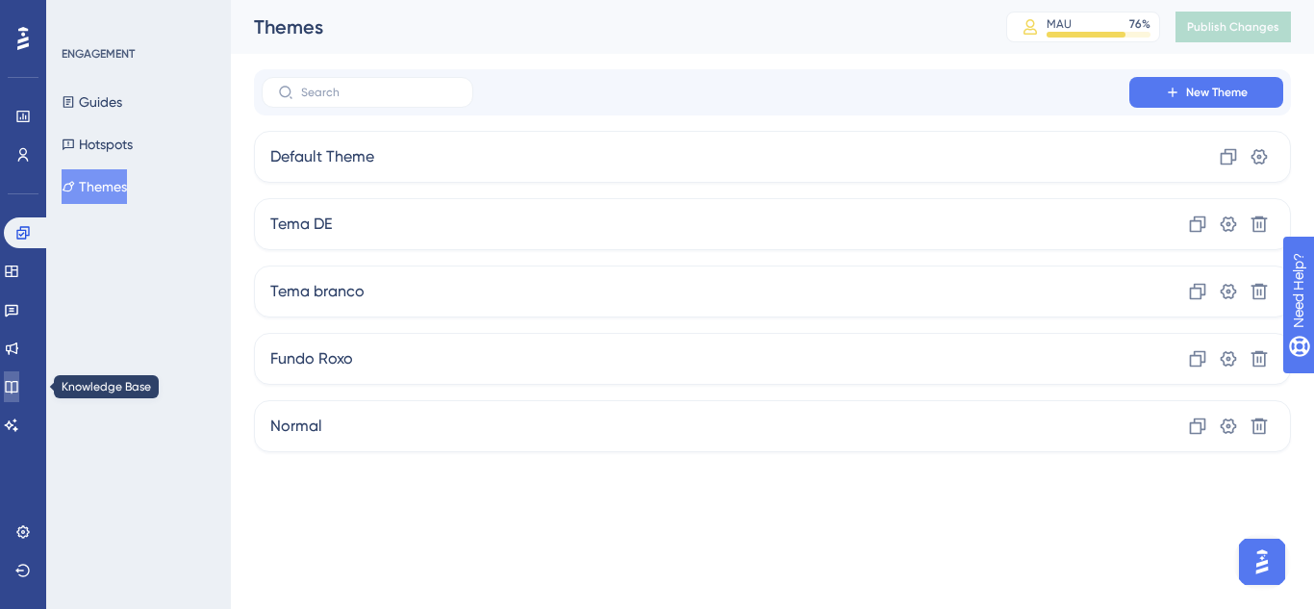
click at [19, 388] on icon at bounding box center [11, 386] width 15 height 15
